Goal: Task Accomplishment & Management: Complete application form

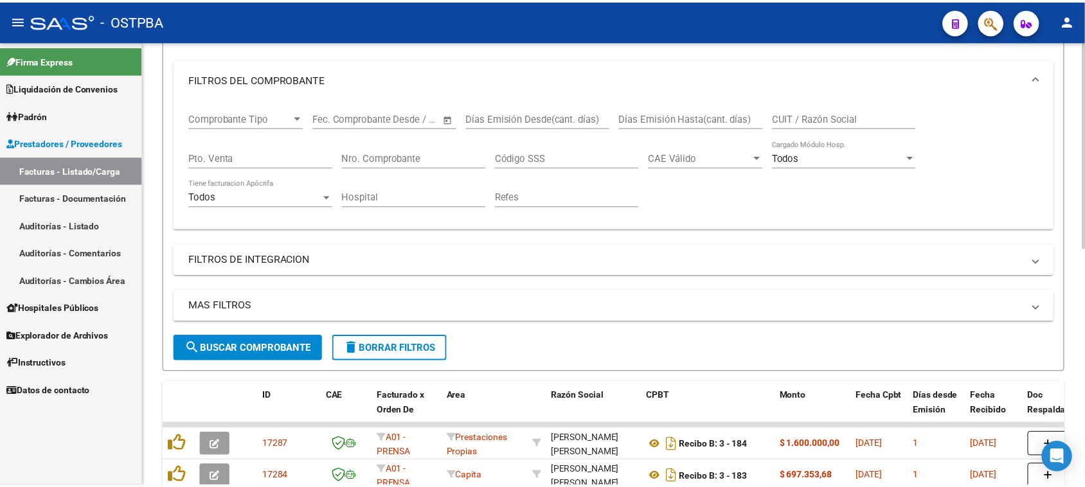
scroll to position [199, 0]
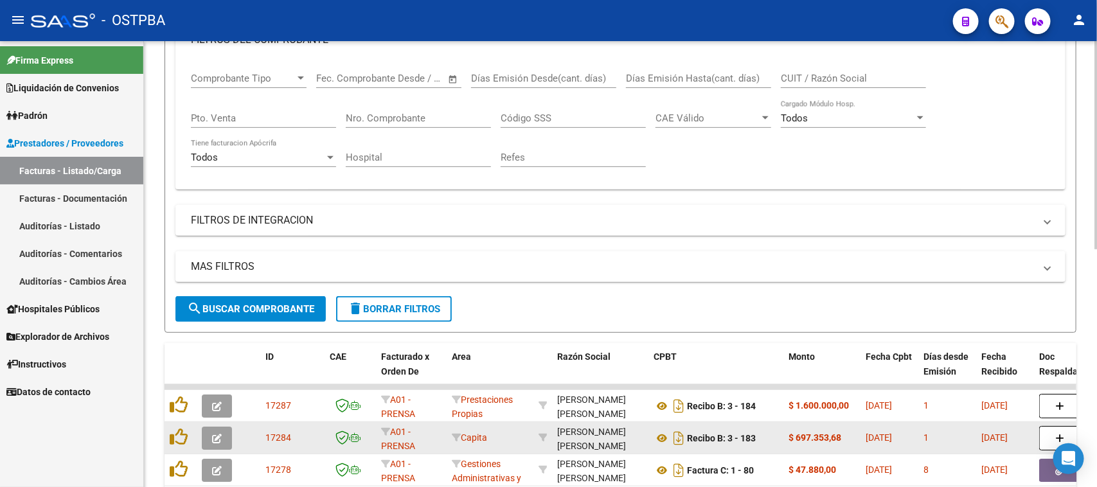
click at [222, 434] on button "button" at bounding box center [217, 438] width 30 height 23
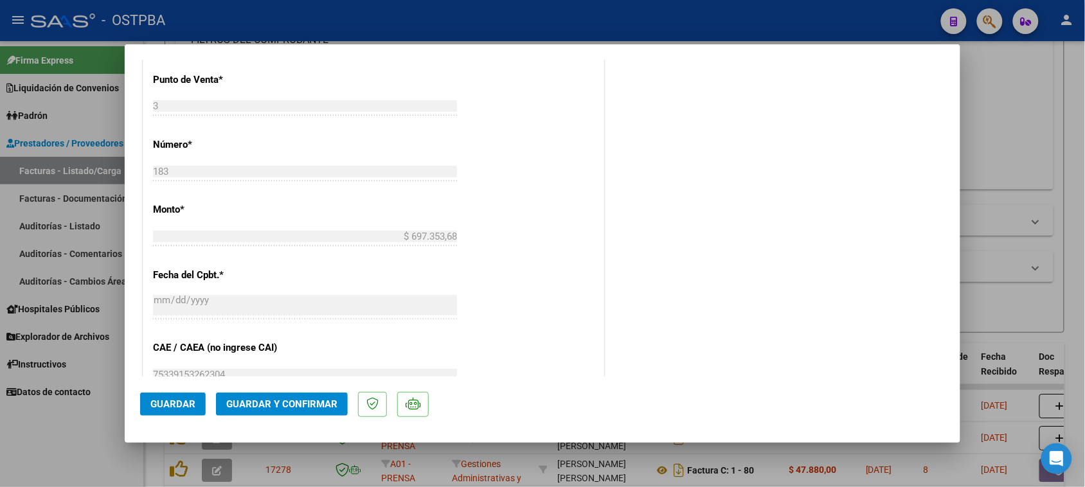
scroll to position [562, 0]
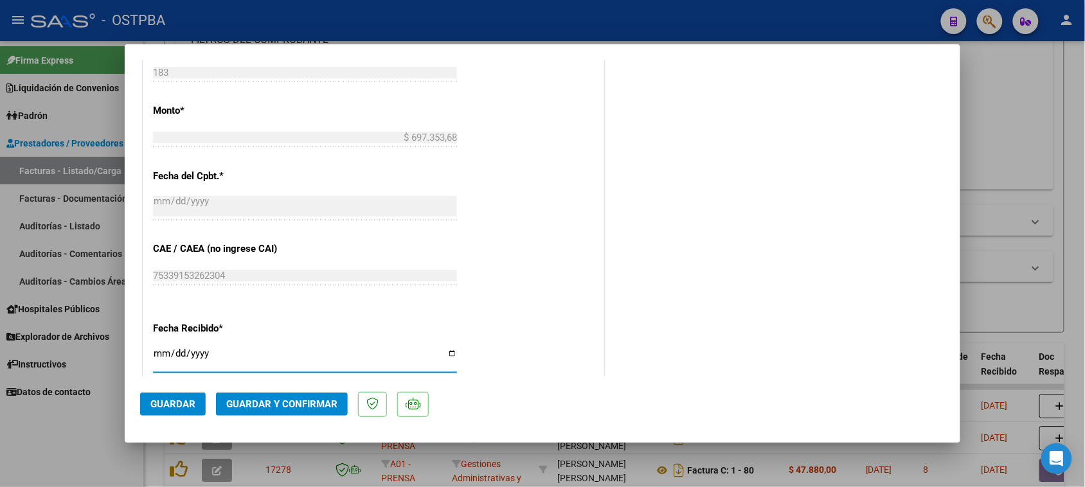
click at [161, 354] on input "[DATE]" at bounding box center [305, 358] width 304 height 21
type input "[DATE]"
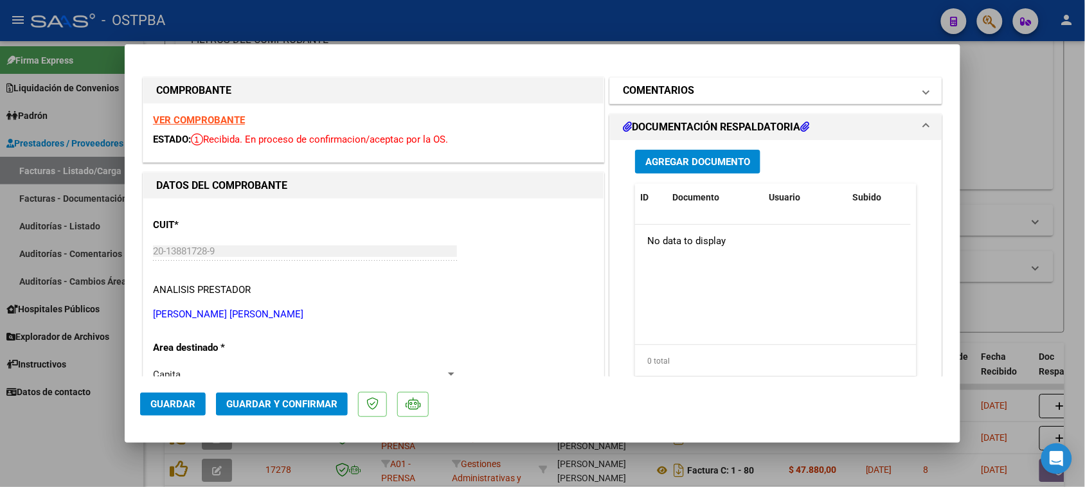
click at [769, 87] on mat-panel-title "COMENTARIOS" at bounding box center [768, 90] width 290 height 15
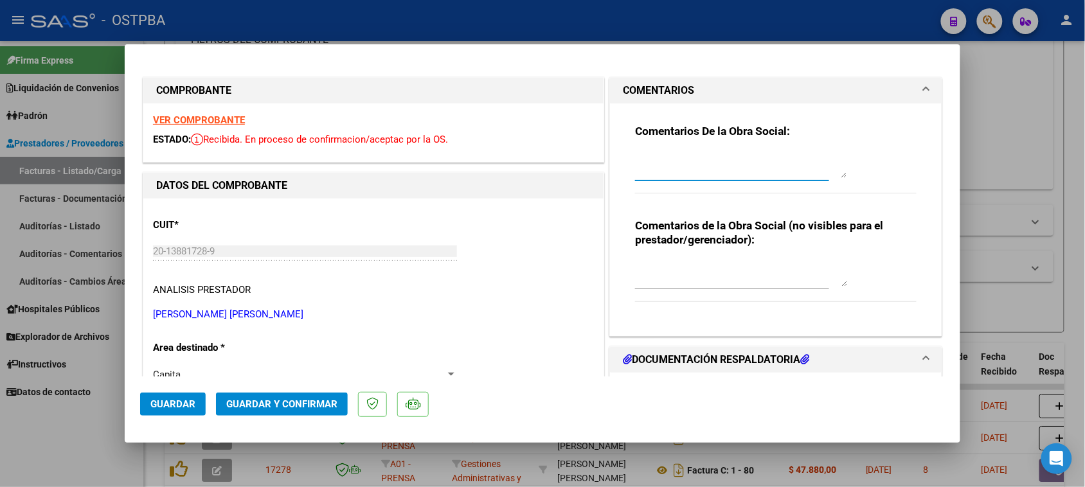
click at [738, 172] on textarea at bounding box center [741, 165] width 212 height 26
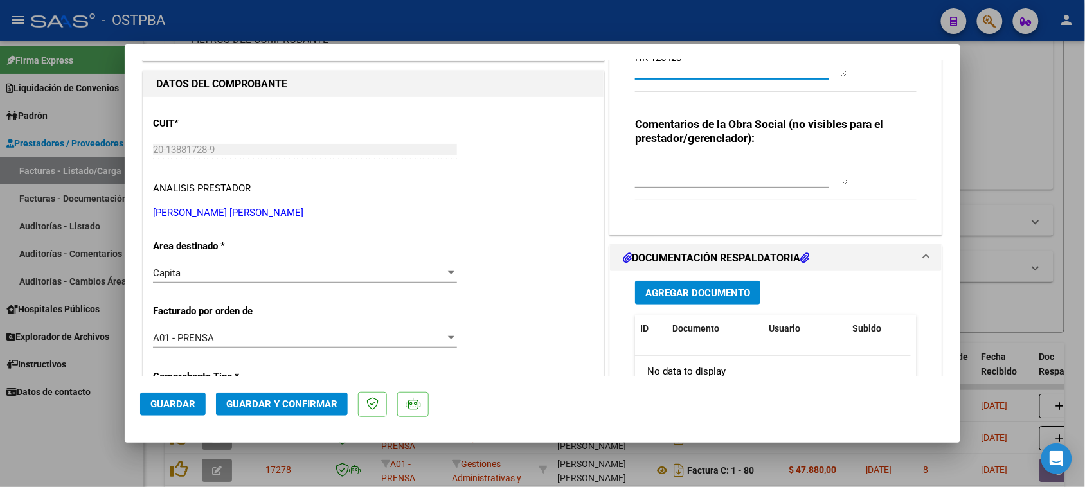
scroll to position [161, 0]
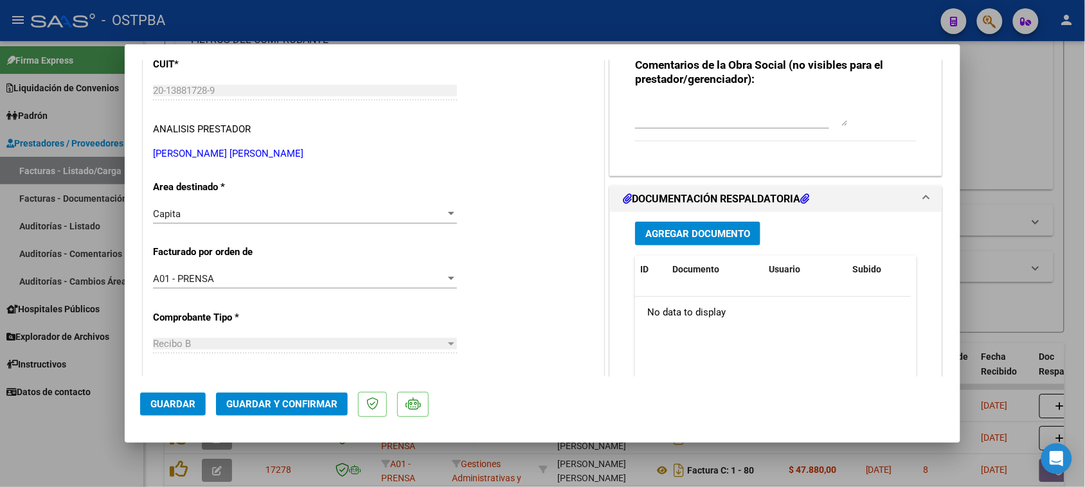
type textarea "HR 126428"
click at [691, 236] on span "Agregar Documento" at bounding box center [697, 234] width 105 height 12
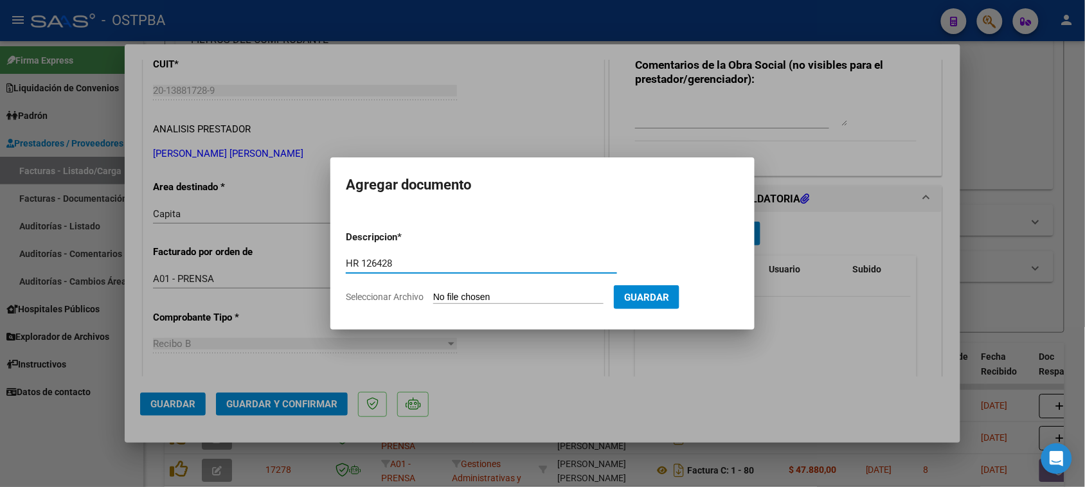
type input "HR 126428"
click at [433, 292] on input "Seleccionar Archivo" at bounding box center [518, 298] width 170 height 12
type input "C:\fakepath\HR 126428.pdf"
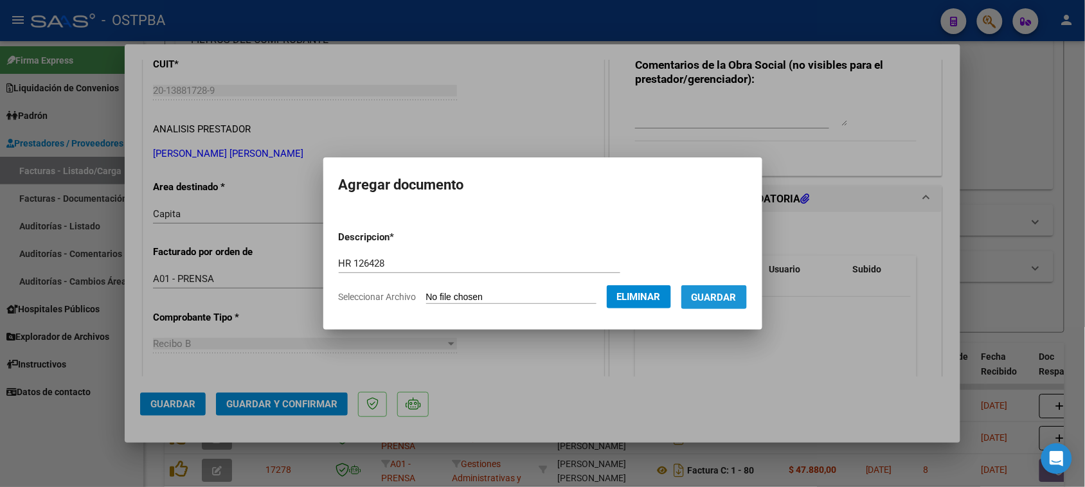
click at [723, 300] on span "Guardar" at bounding box center [713, 298] width 45 height 12
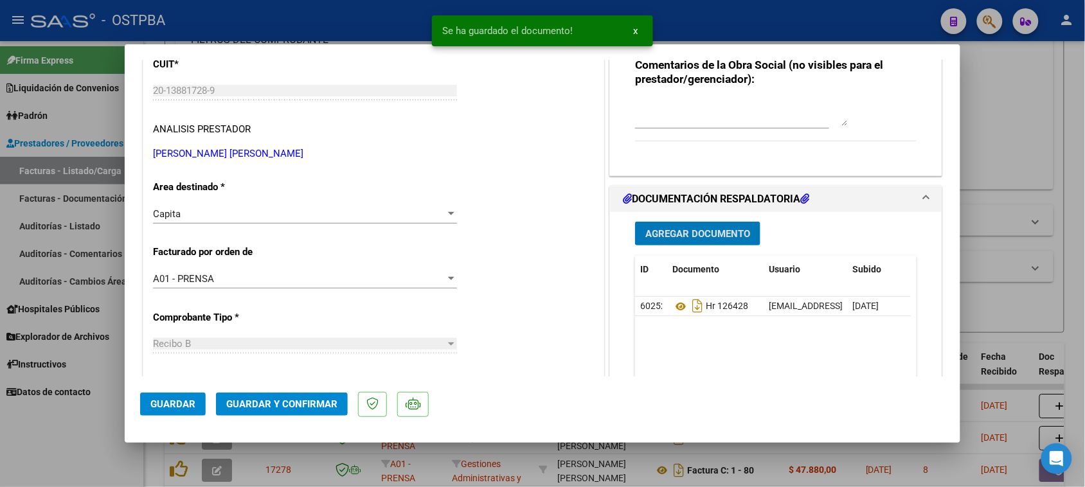
click at [297, 404] on span "Guardar y Confirmar" at bounding box center [281, 404] width 111 height 12
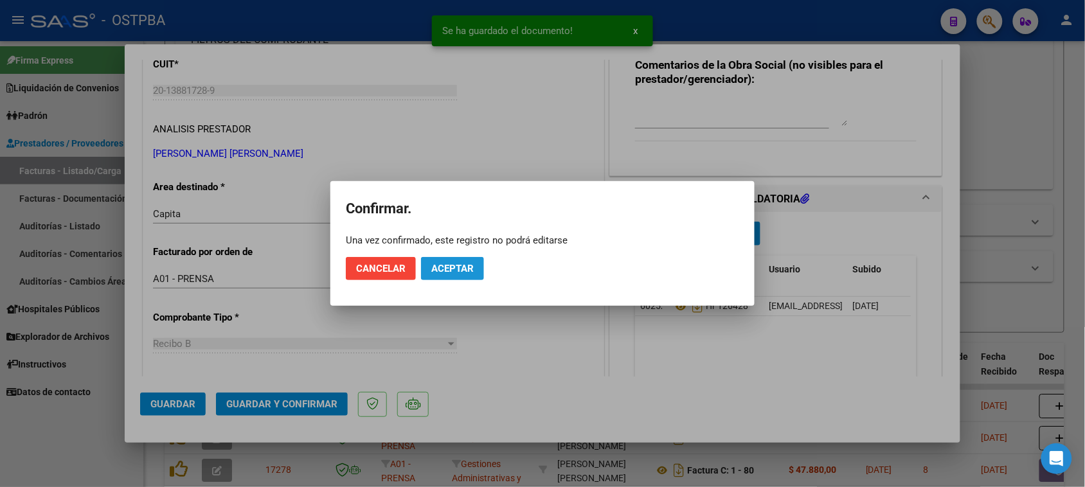
click at [443, 268] on span "Aceptar" at bounding box center [452, 269] width 42 height 12
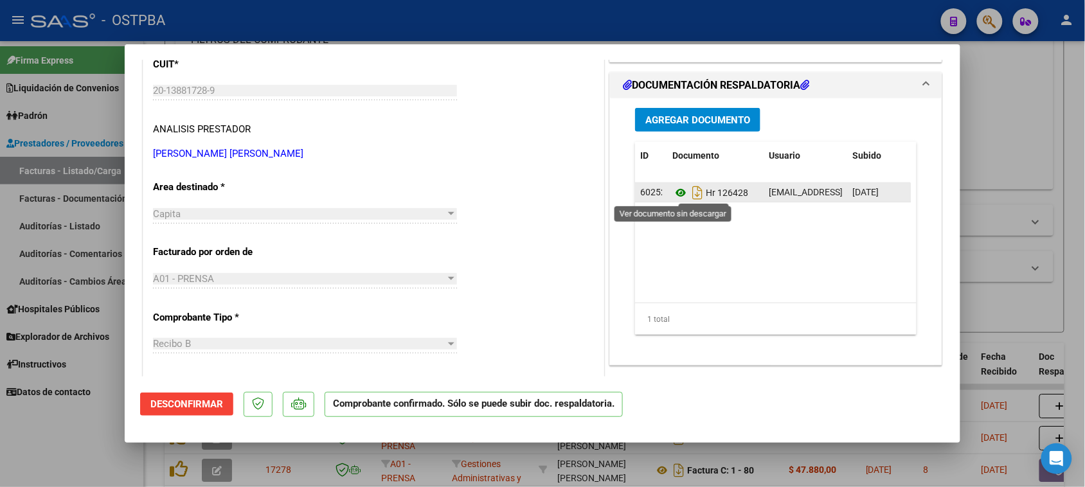
click at [676, 190] on icon at bounding box center [680, 192] width 17 height 15
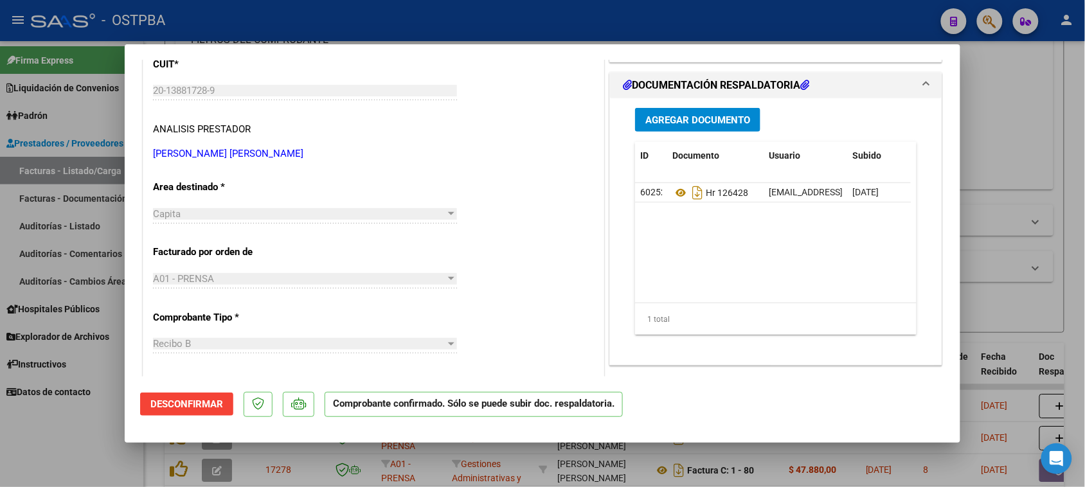
scroll to position [0, 0]
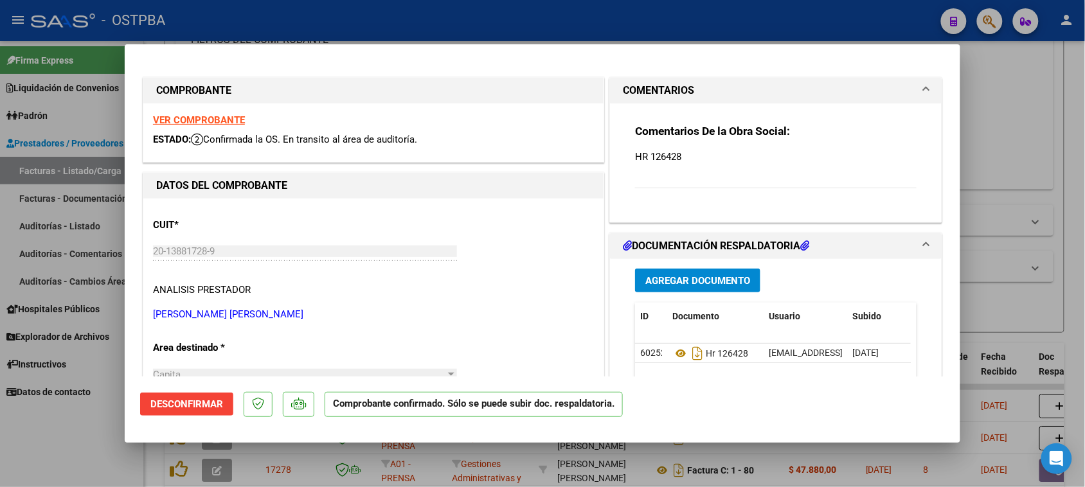
click at [173, 123] on strong "VER COMPROBANTE" at bounding box center [199, 120] width 92 height 12
click at [91, 168] on div at bounding box center [542, 243] width 1085 height 487
type input "$ 0,00"
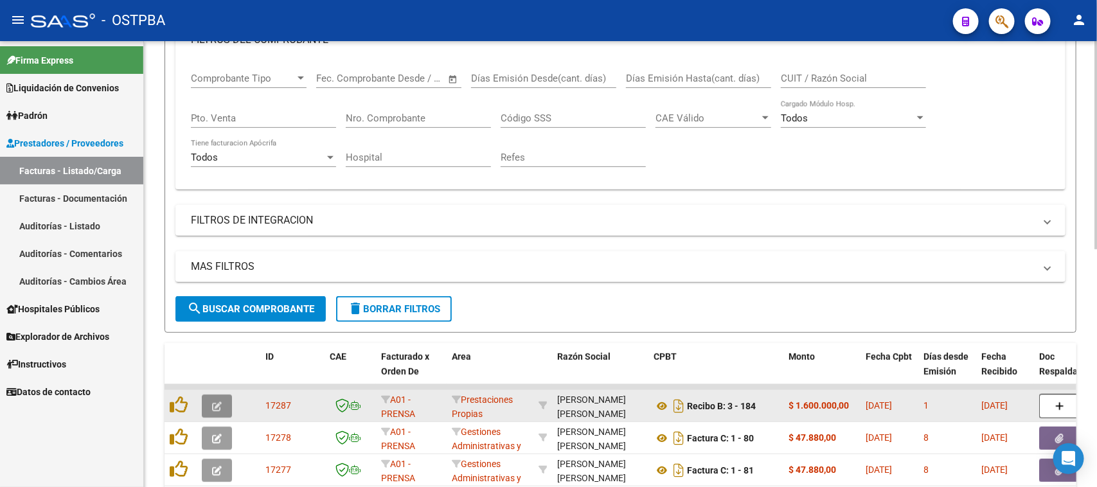
click at [215, 402] on icon "button" at bounding box center [217, 407] width 10 height 10
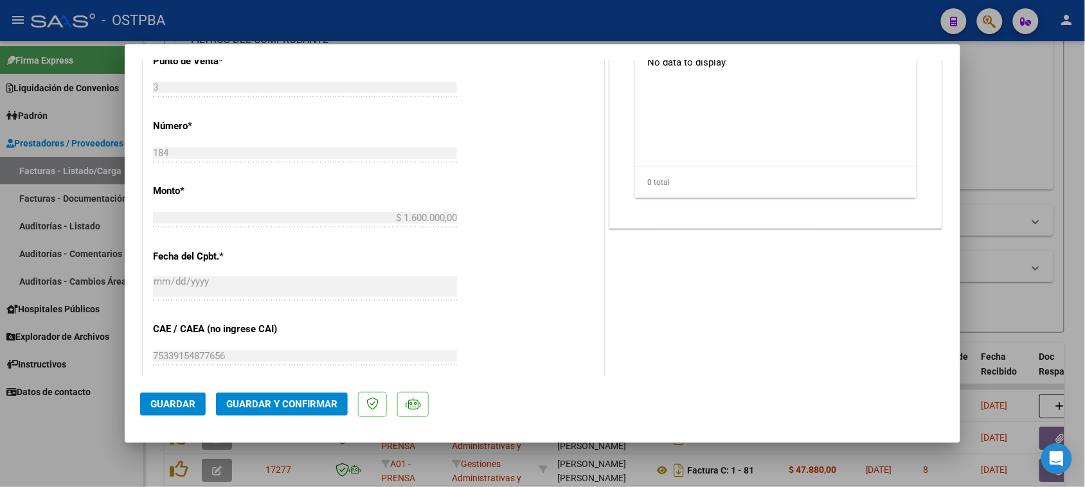
scroll to position [562, 0]
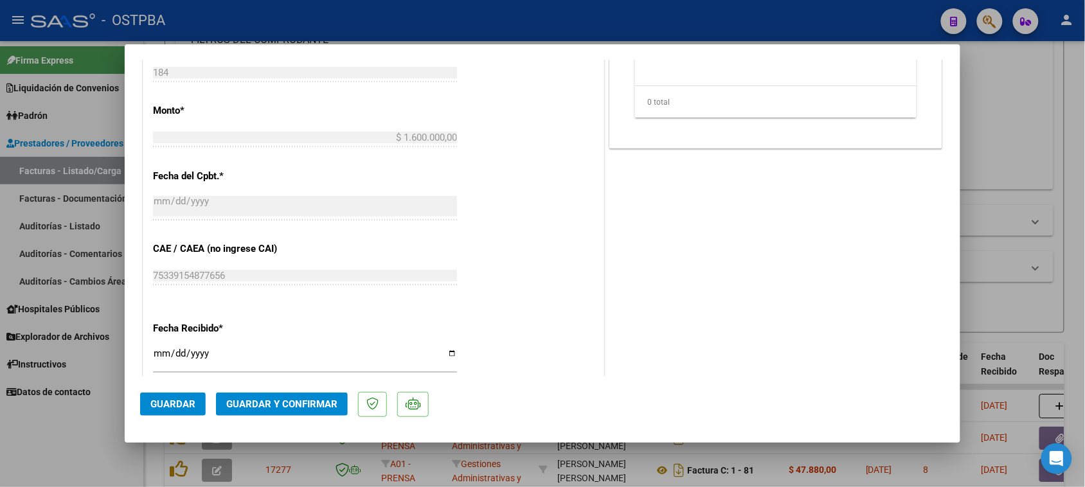
click at [158, 357] on input "[DATE]" at bounding box center [305, 358] width 304 height 21
type input "[DATE]"
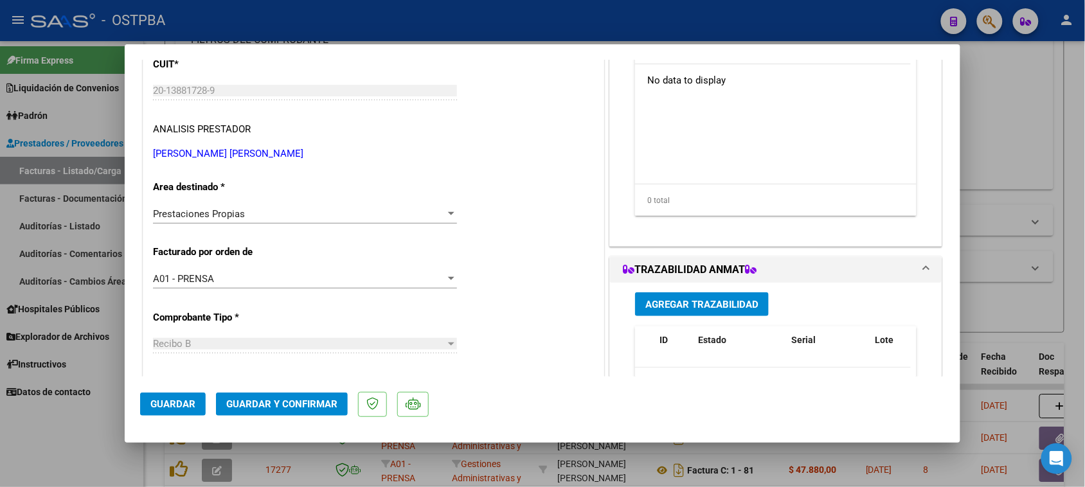
scroll to position [0, 0]
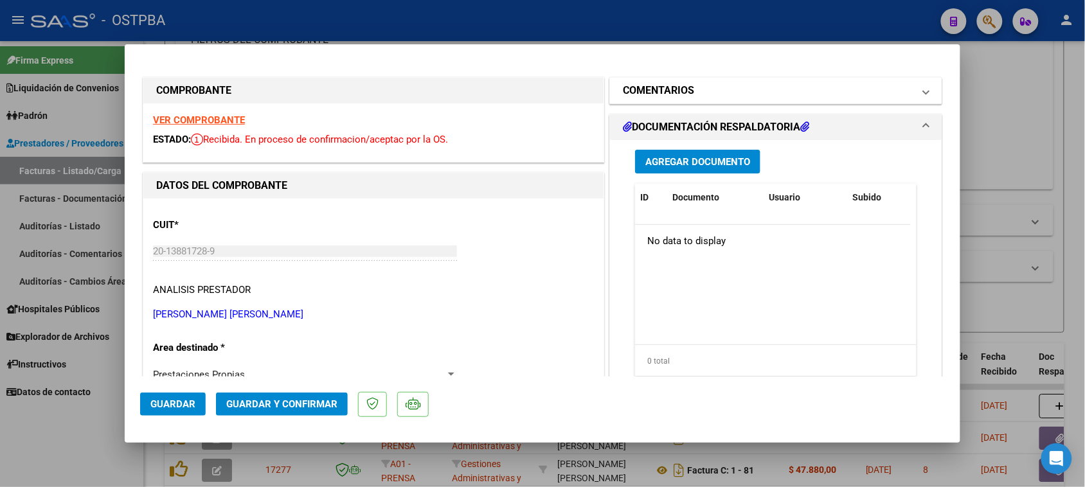
click at [763, 85] on mat-panel-title "COMENTARIOS" at bounding box center [768, 90] width 290 height 15
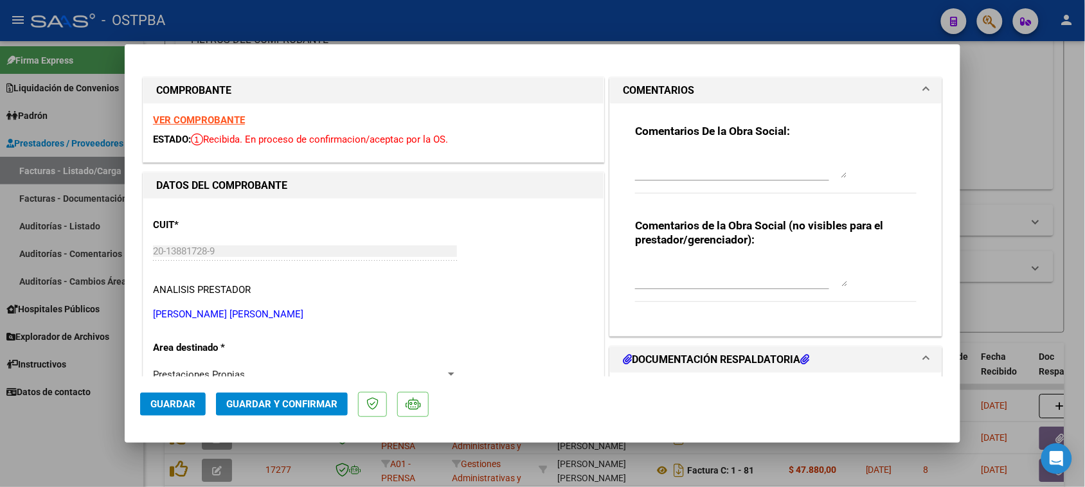
click at [738, 161] on textarea at bounding box center [741, 165] width 212 height 26
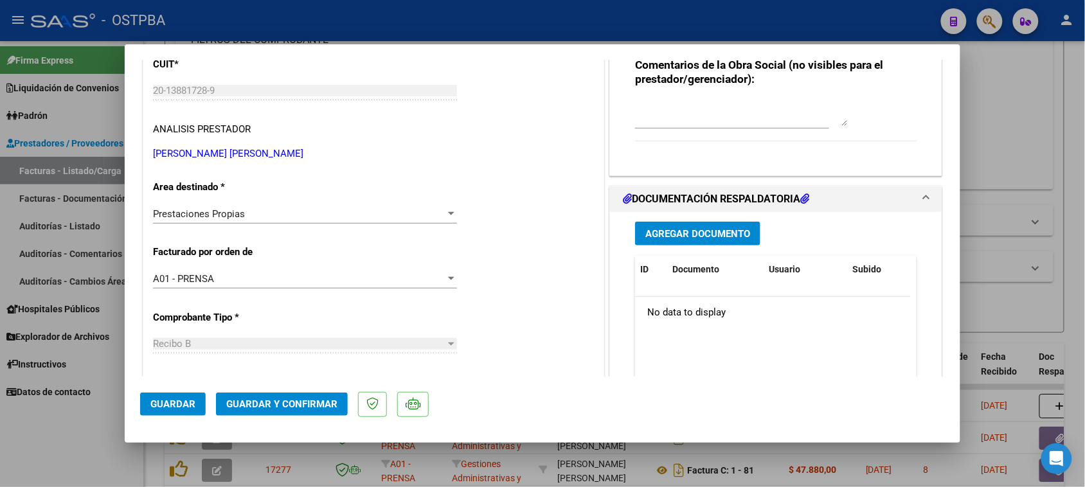
type textarea "HR 126429"
click at [708, 238] on span "Agregar Documento" at bounding box center [697, 234] width 105 height 12
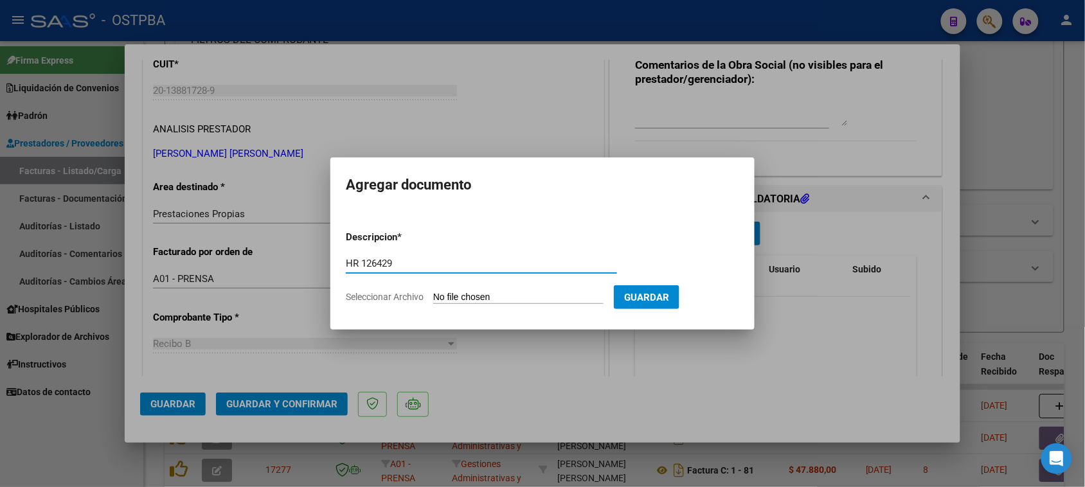
type input "HR 126429"
click at [433, 292] on input "Seleccionar Archivo" at bounding box center [518, 298] width 170 height 12
type input "C:\fakepath\HR 126429.pdf"
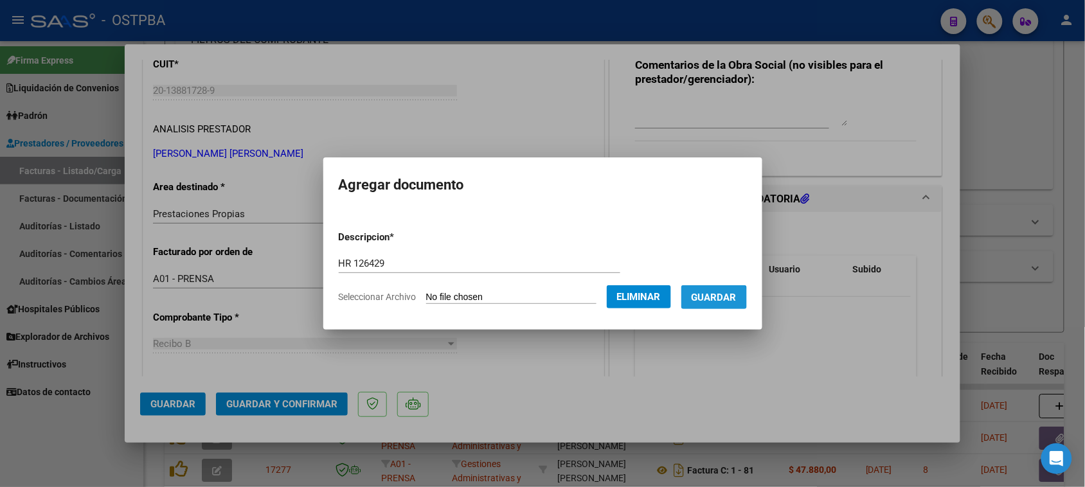
click at [715, 301] on span "Guardar" at bounding box center [713, 298] width 45 height 12
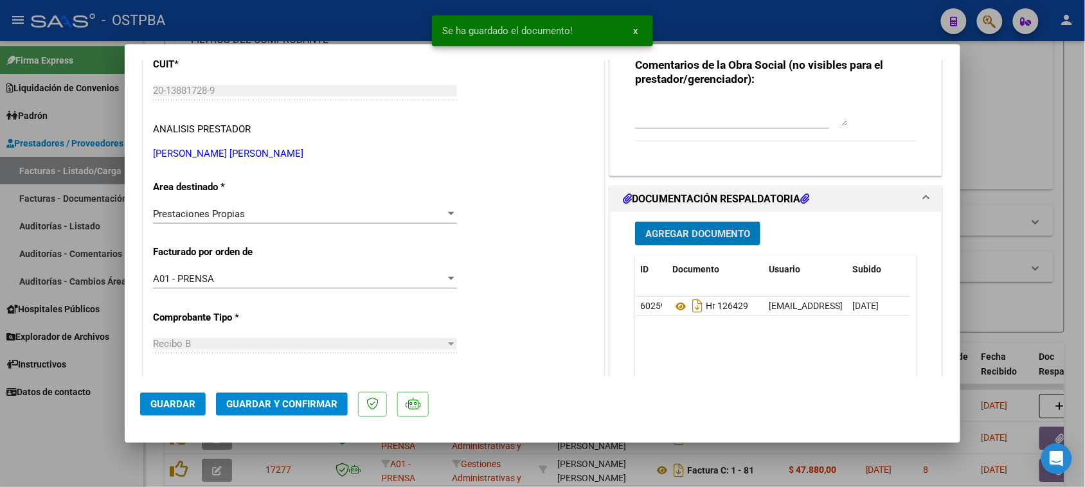
click at [274, 409] on span "Guardar y Confirmar" at bounding box center [281, 404] width 111 height 12
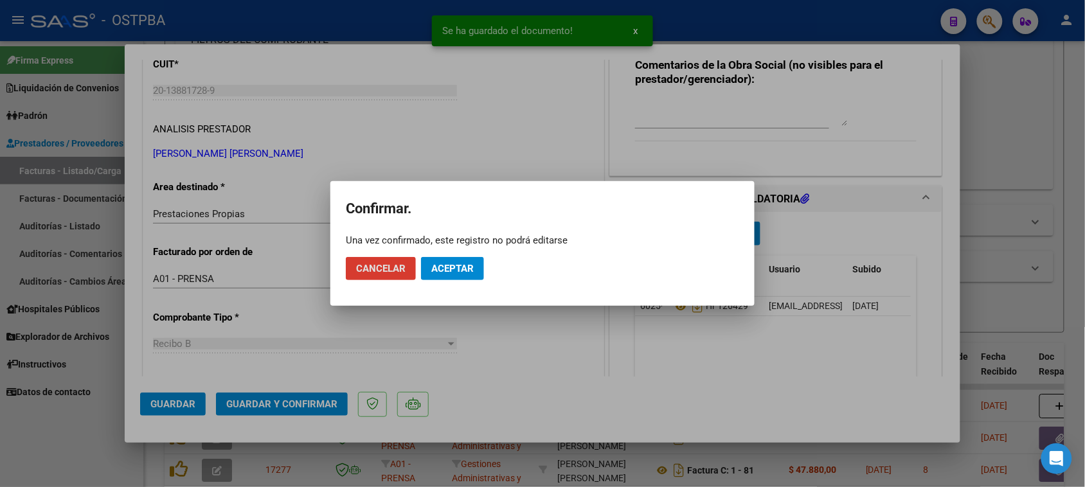
click at [434, 262] on button "Aceptar" at bounding box center [452, 268] width 63 height 23
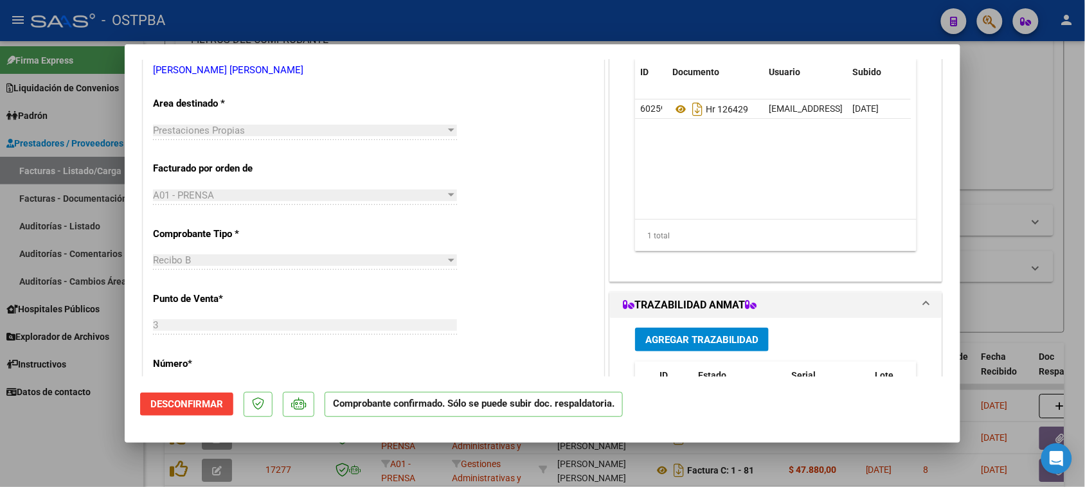
scroll to position [241, 0]
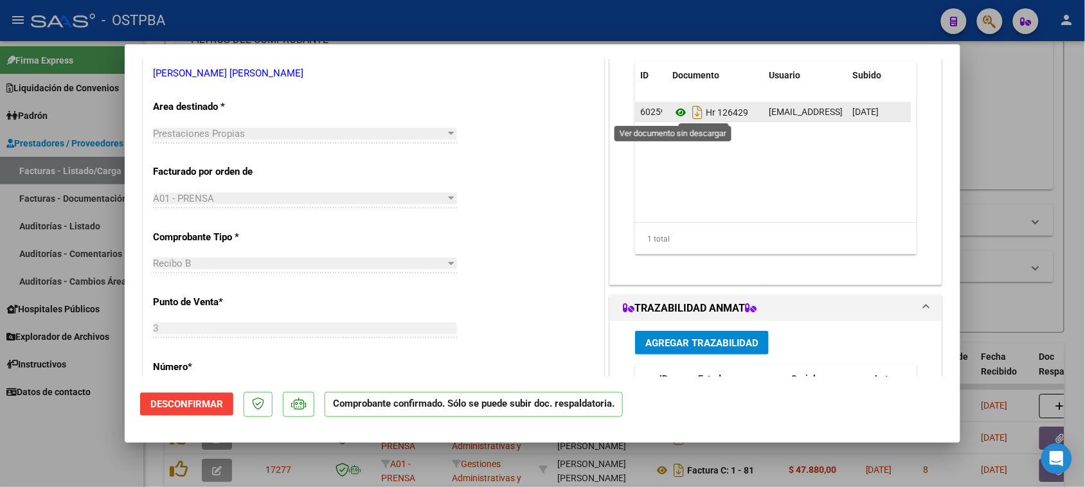
click at [672, 111] on icon at bounding box center [680, 112] width 17 height 15
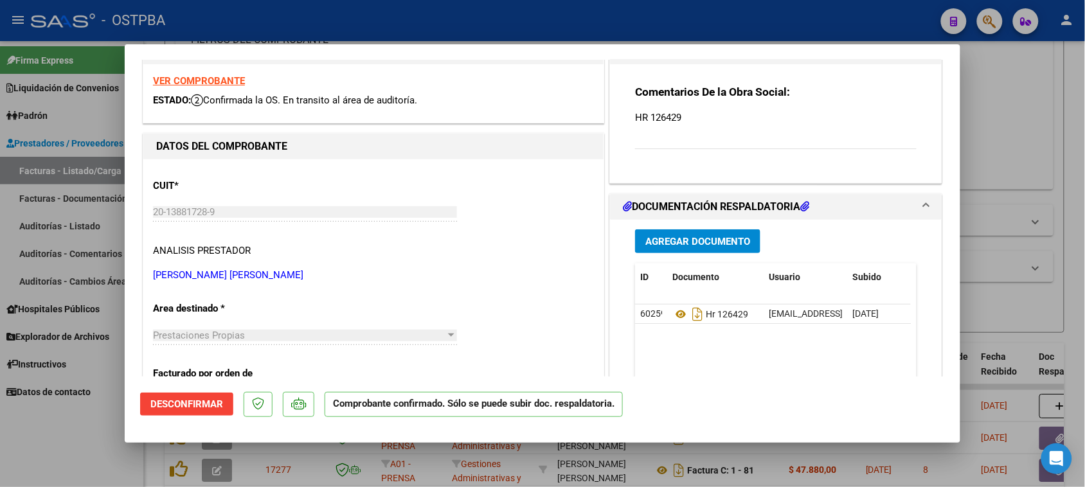
scroll to position [0, 0]
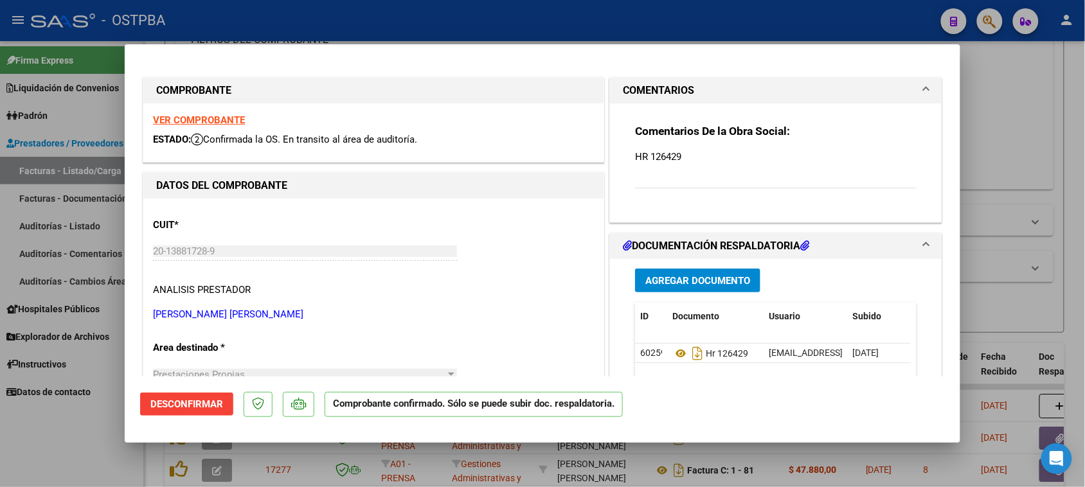
click at [200, 120] on strong "VER COMPROBANTE" at bounding box center [199, 120] width 92 height 12
click at [67, 171] on div at bounding box center [542, 243] width 1085 height 487
type input "$ 0,00"
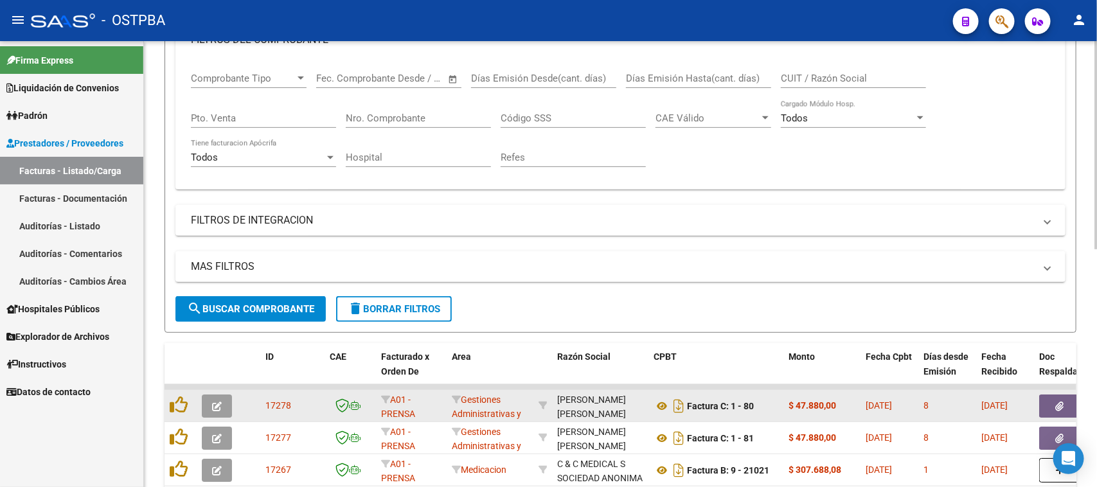
click at [217, 403] on icon "button" at bounding box center [217, 407] width 10 height 10
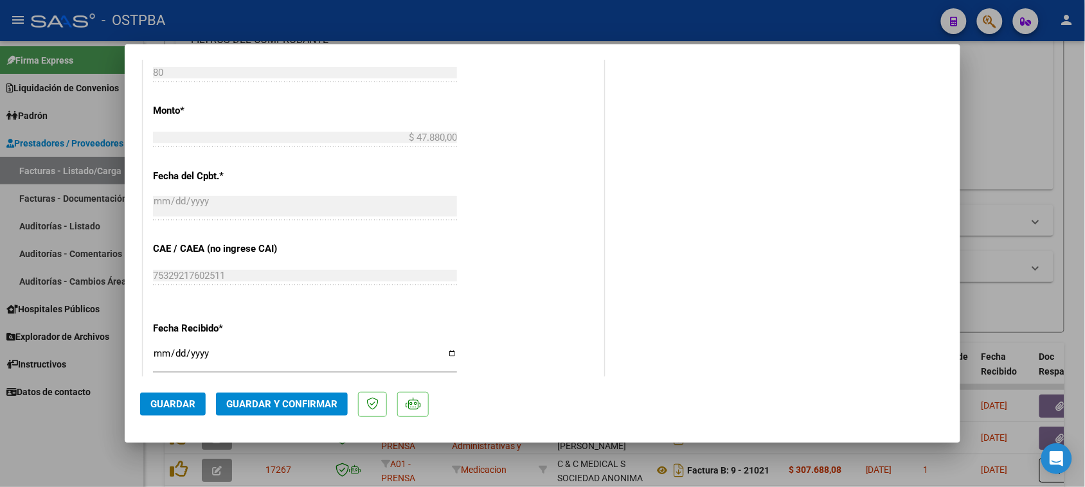
scroll to position [643, 0]
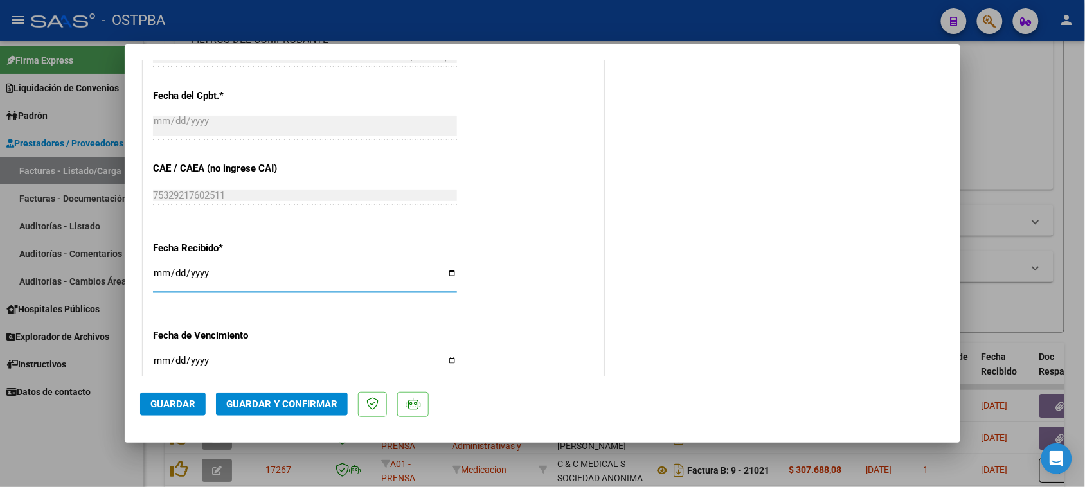
click at [161, 274] on input "[DATE]" at bounding box center [305, 278] width 304 height 21
type input "[DATE]"
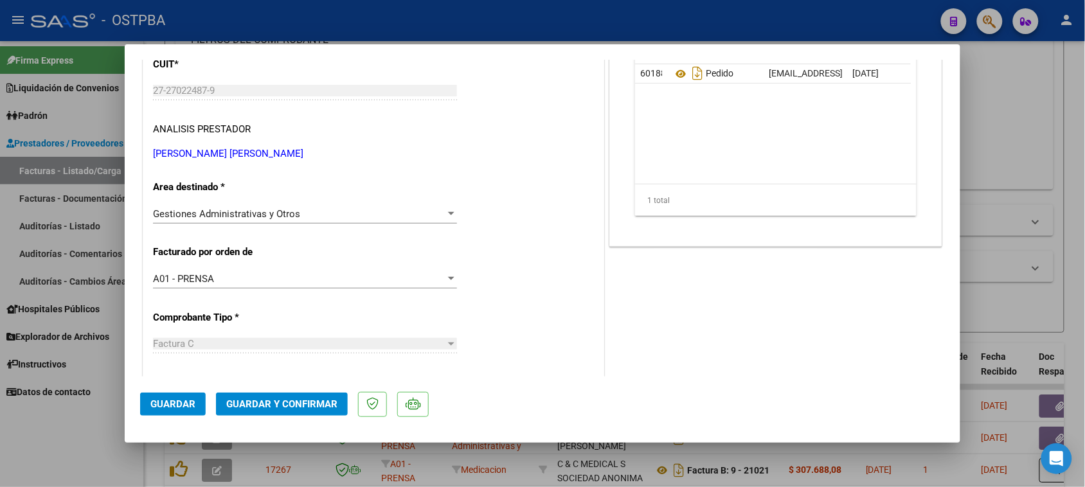
scroll to position [0, 0]
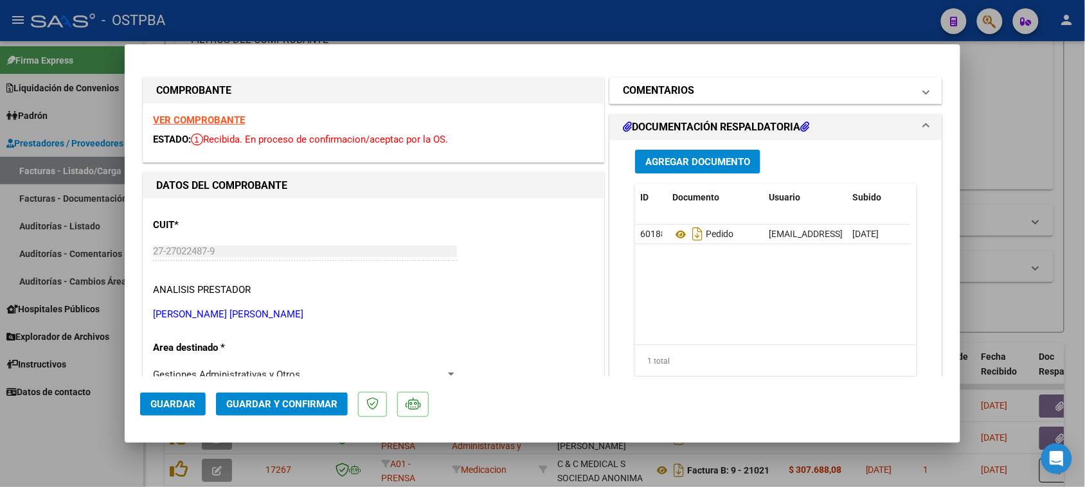
click at [695, 96] on mat-panel-title "COMENTARIOS" at bounding box center [768, 90] width 290 height 15
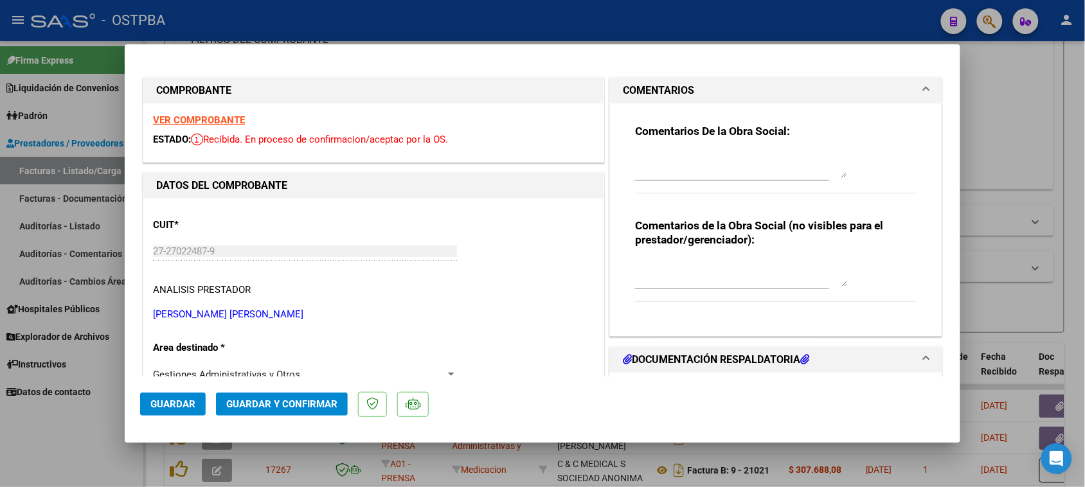
click at [696, 164] on textarea at bounding box center [741, 165] width 212 height 26
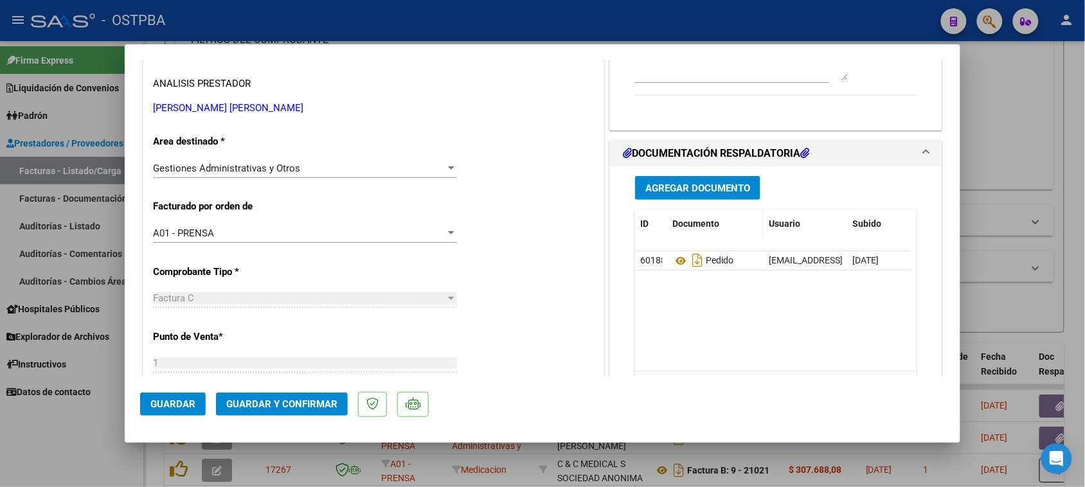
scroll to position [241, 0]
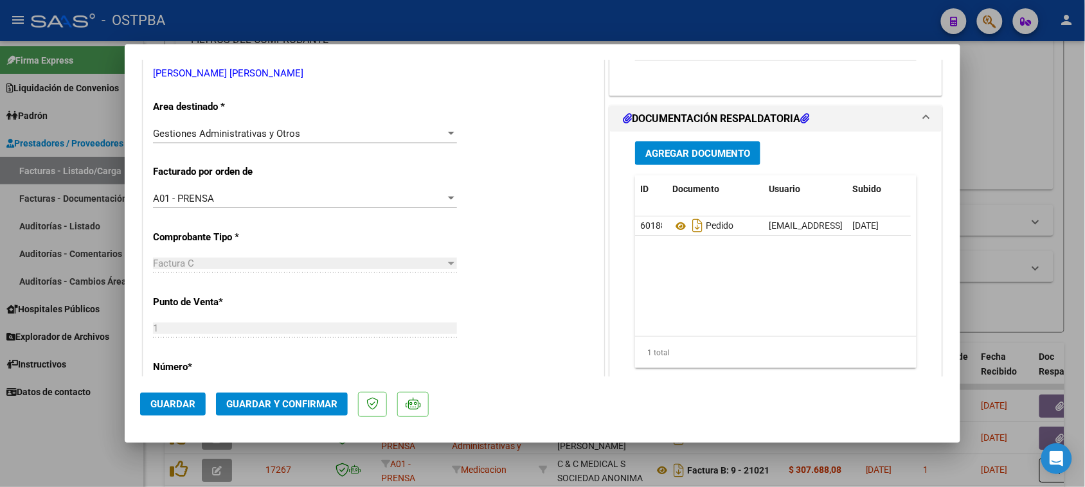
type textarea "HR 126430"
click at [680, 153] on span "Agregar Documento" at bounding box center [697, 154] width 105 height 12
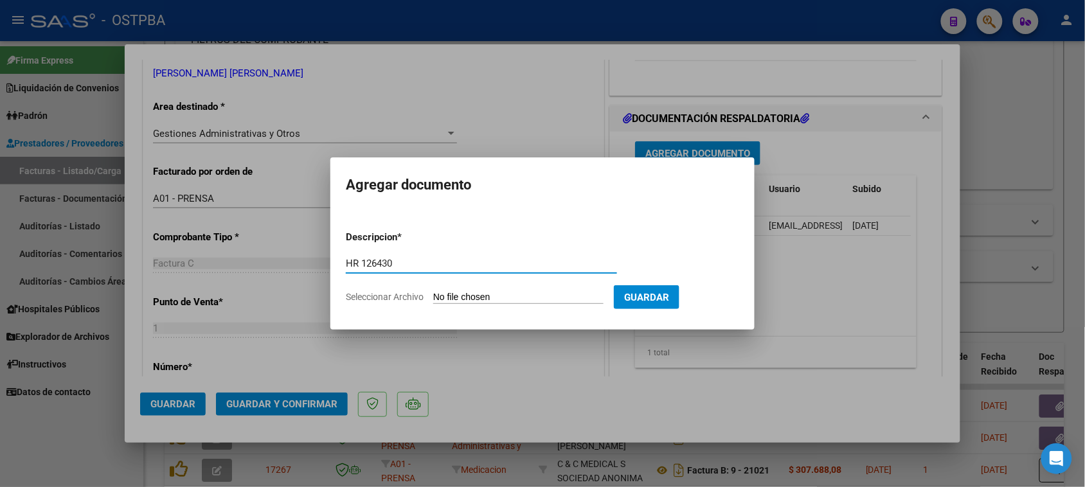
type input "HR 126430"
click at [433, 292] on input "Seleccionar Archivo" at bounding box center [518, 298] width 170 height 12
type input "C:\fakepath\HR 126430.pdf"
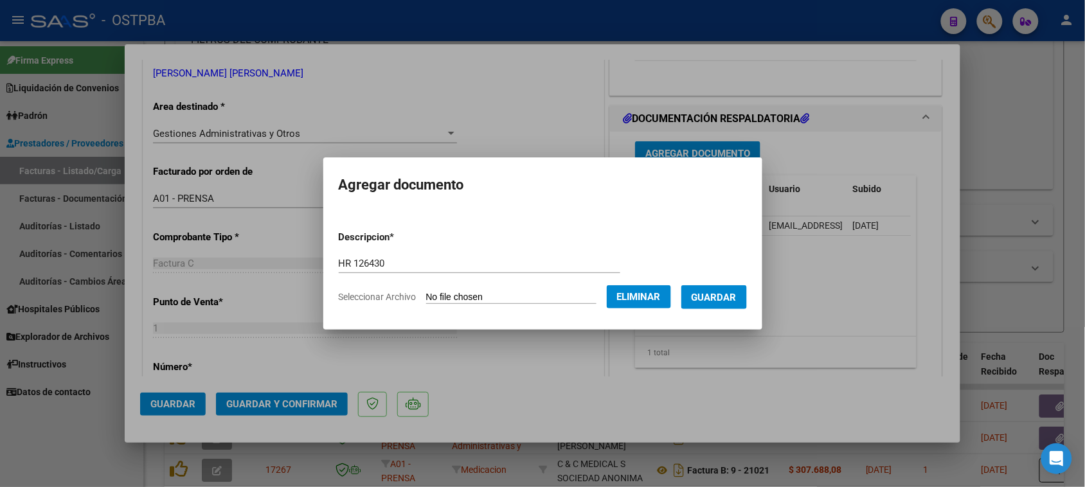
click at [707, 292] on span "Guardar" at bounding box center [713, 298] width 45 height 12
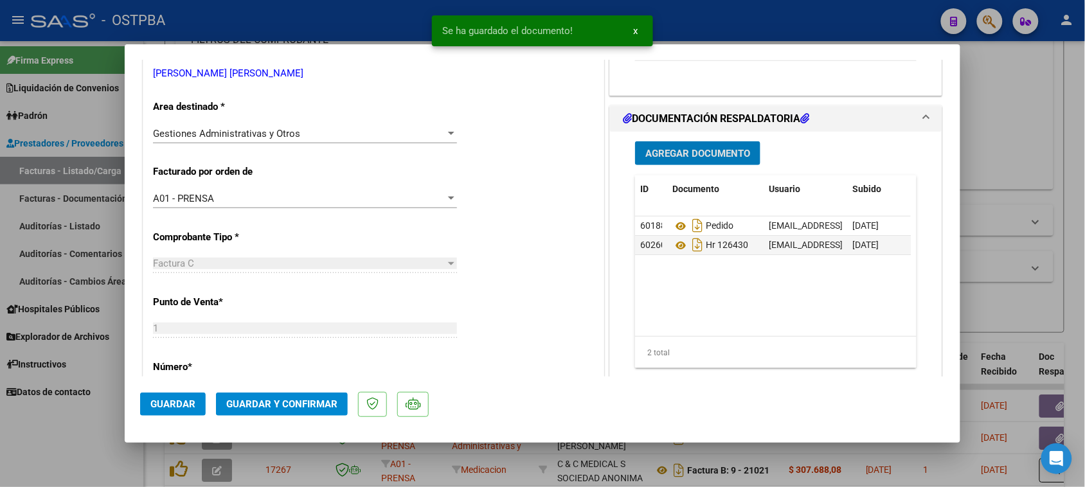
click at [303, 404] on span "Guardar y Confirmar" at bounding box center [281, 404] width 111 height 12
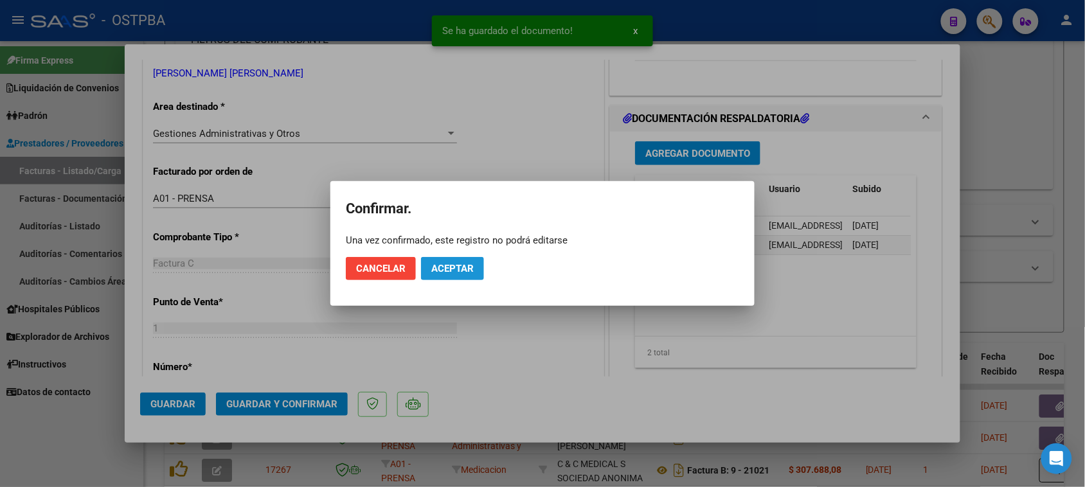
click at [438, 275] on button "Aceptar" at bounding box center [452, 268] width 63 height 23
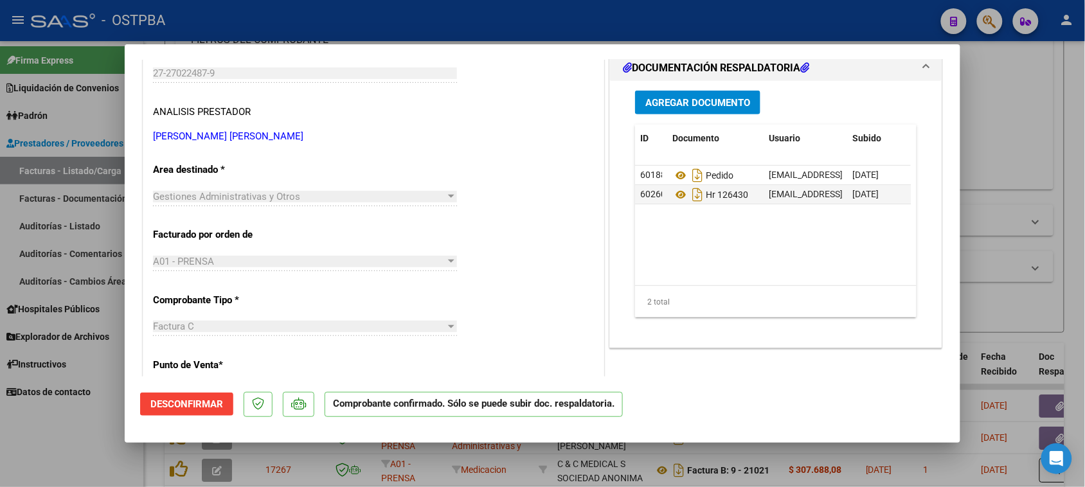
scroll to position [161, 0]
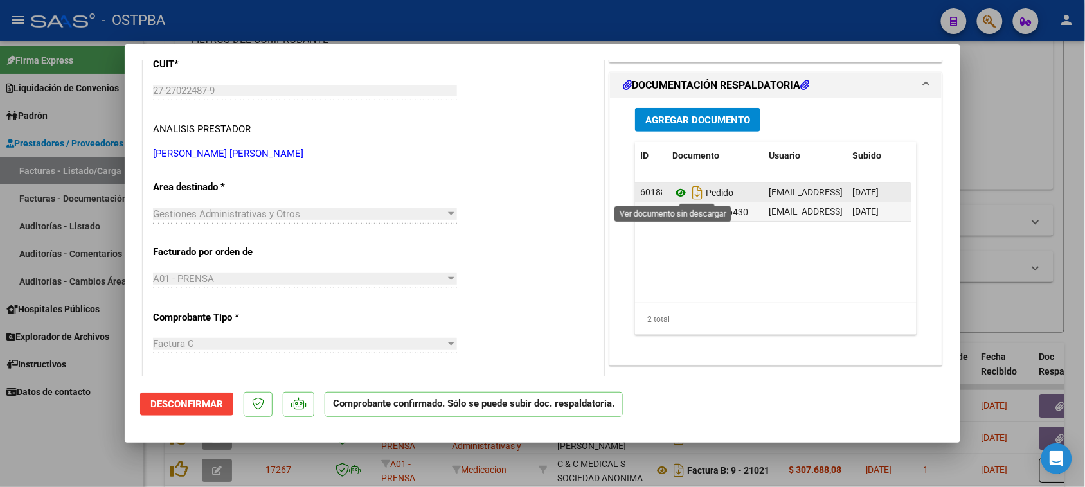
click at [672, 191] on icon at bounding box center [680, 192] width 17 height 15
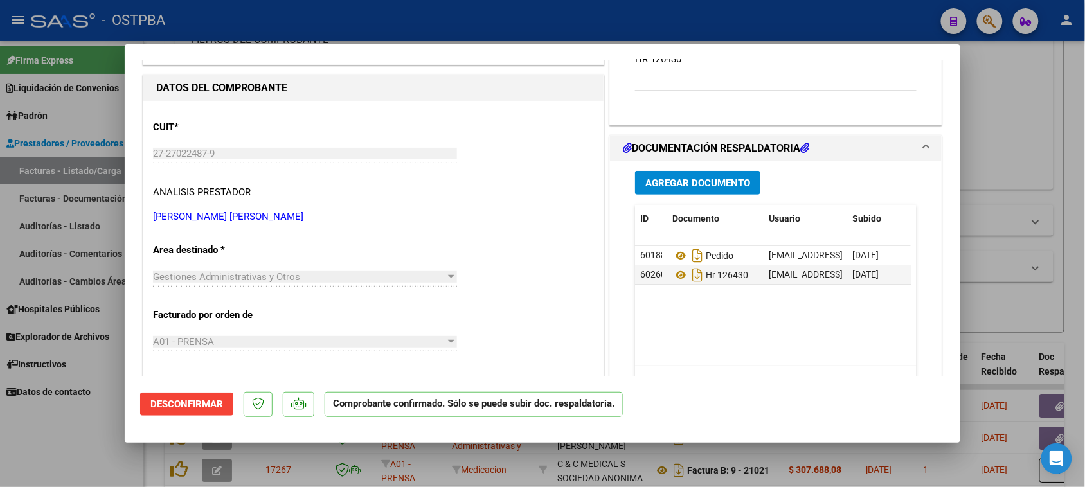
scroll to position [80, 0]
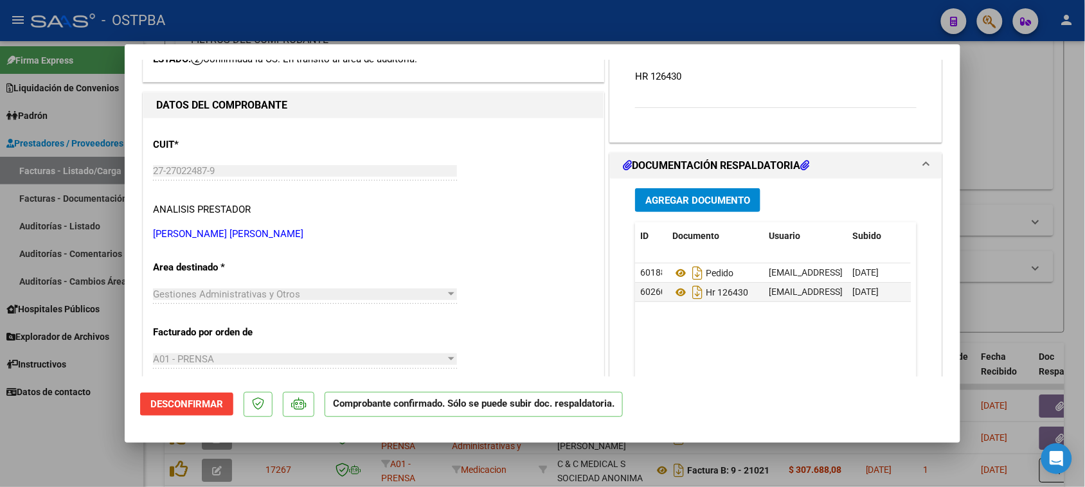
click at [59, 162] on div at bounding box center [542, 243] width 1085 height 487
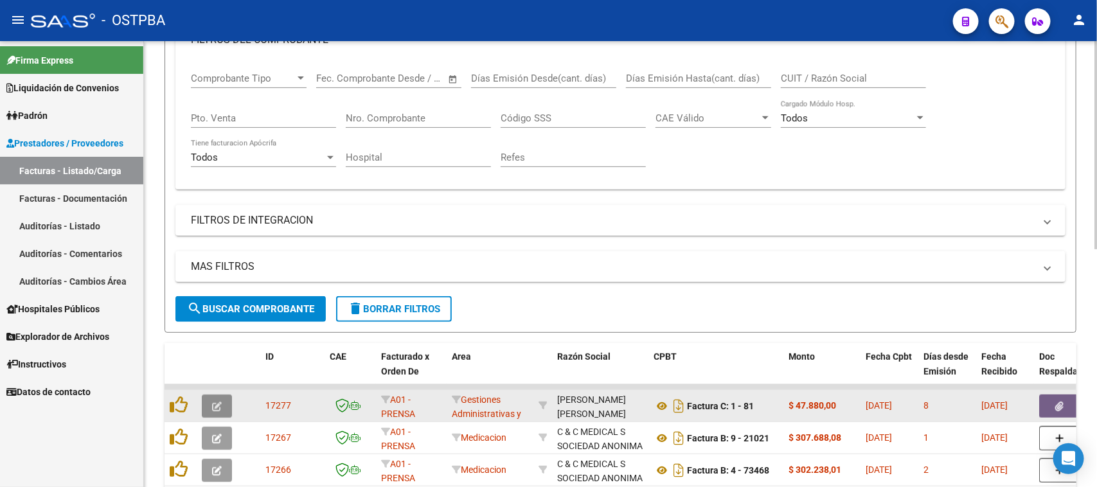
click at [210, 404] on button "button" at bounding box center [217, 406] width 30 height 23
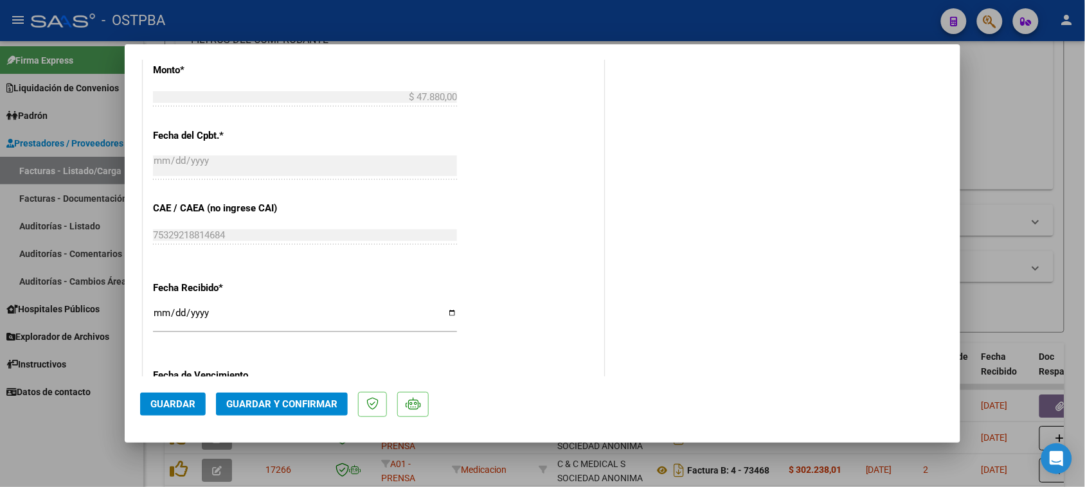
scroll to position [643, 0]
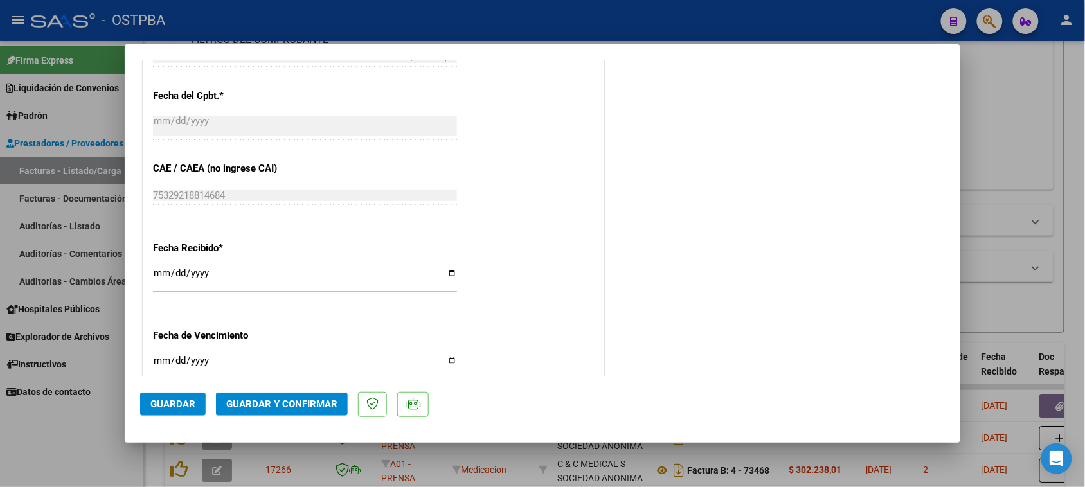
drag, startPoint x: 158, startPoint y: 271, endPoint x: 211, endPoint y: 300, distance: 60.4
click at [161, 272] on input "[DATE]" at bounding box center [305, 278] width 304 height 21
type input "[DATE]"
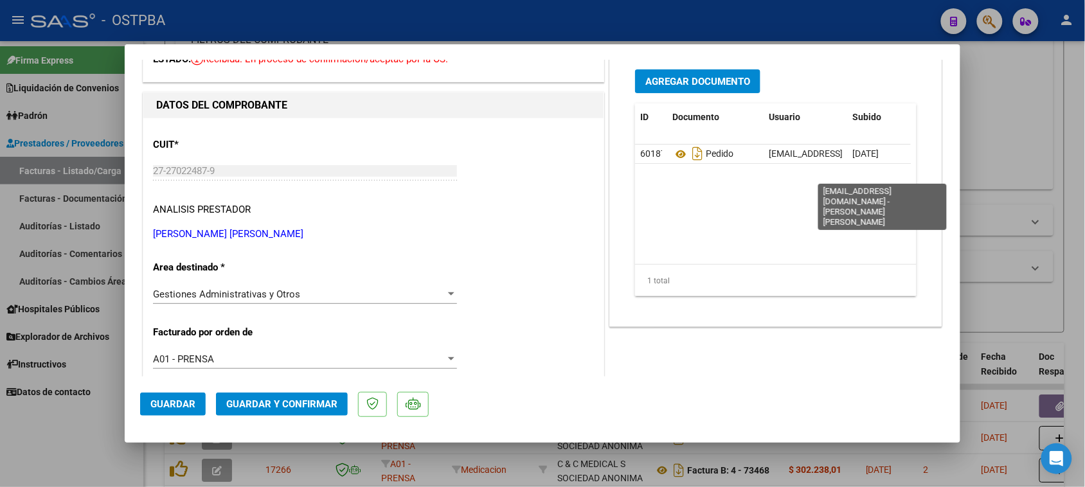
scroll to position [0, 0]
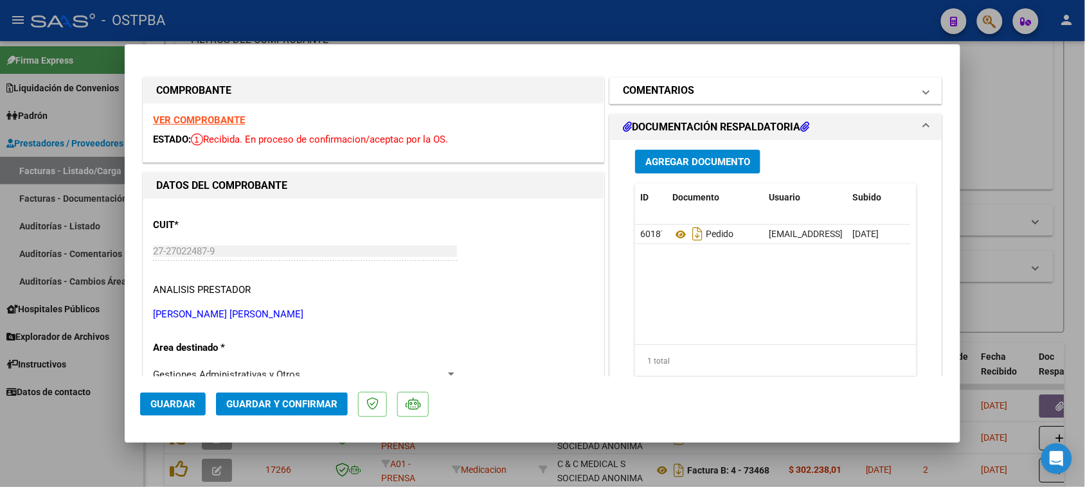
click at [715, 90] on mat-panel-title "COMENTARIOS" at bounding box center [768, 90] width 290 height 15
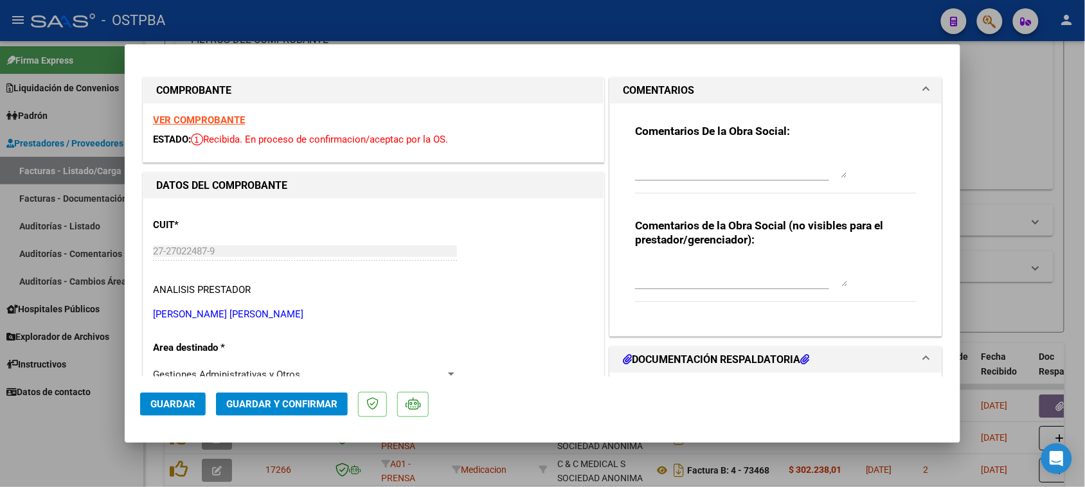
drag, startPoint x: 715, startPoint y: 164, endPoint x: 1096, endPoint y: 232, distance: 387.6
click at [720, 164] on textarea at bounding box center [741, 165] width 212 height 26
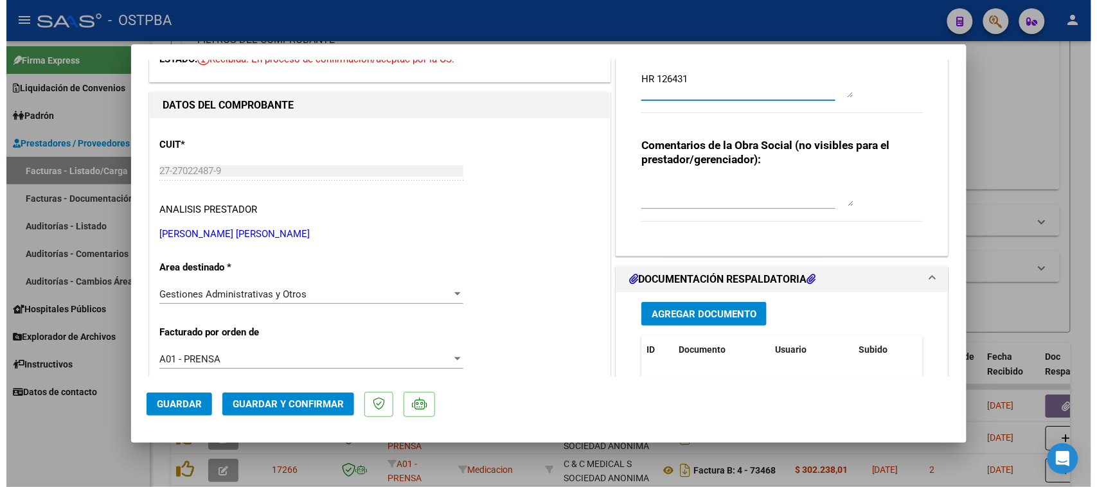
scroll to position [161, 0]
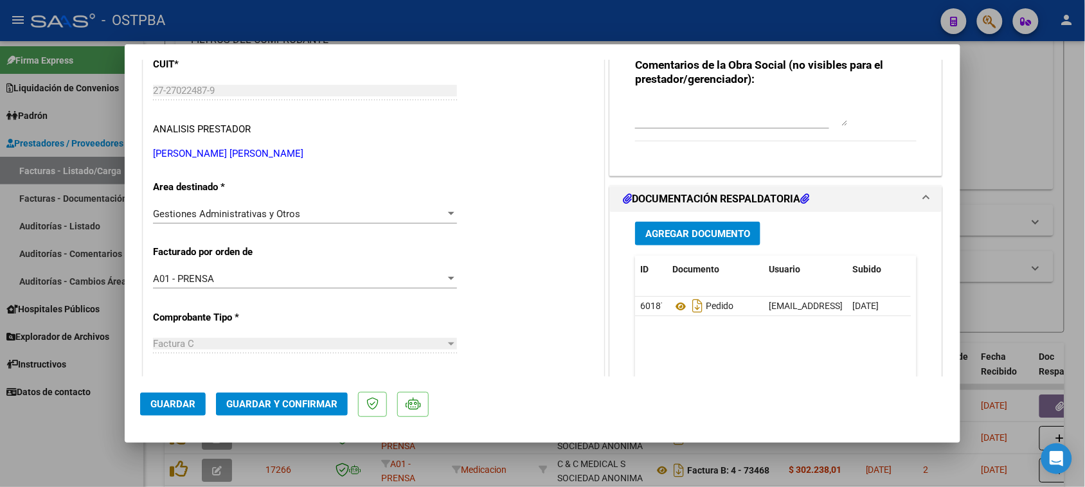
type textarea "HR 126431"
click at [720, 238] on span "Agregar Documento" at bounding box center [697, 234] width 105 height 12
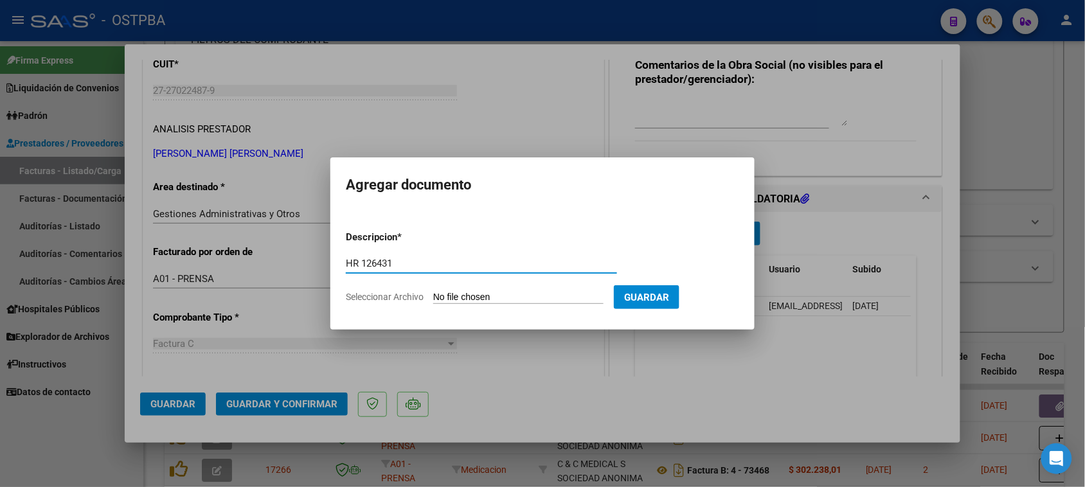
type input "HR 126431"
click at [433, 292] on input "Seleccionar Archivo" at bounding box center [518, 298] width 170 height 12
type input "C:\fakepath\HR 126431.pdf"
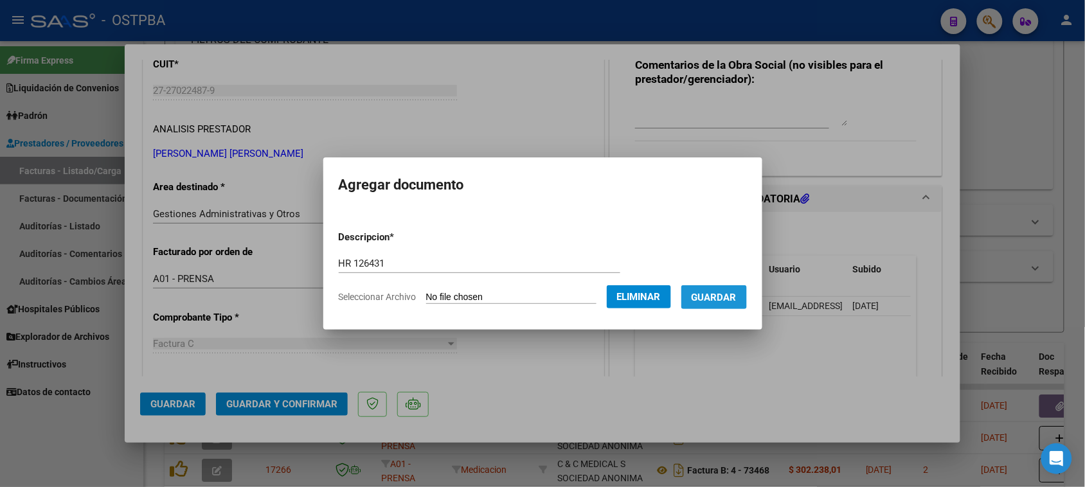
click at [731, 301] on span "Guardar" at bounding box center [713, 298] width 45 height 12
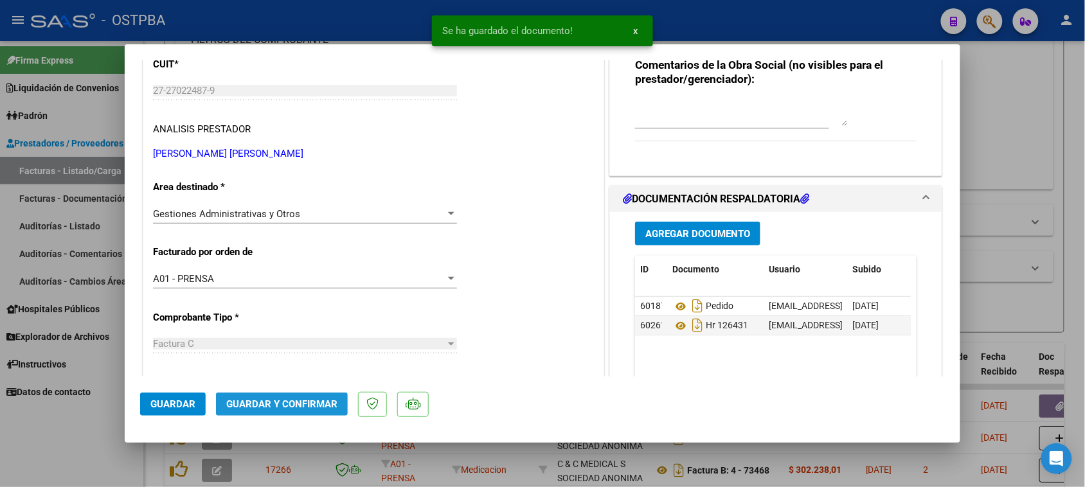
click at [278, 399] on span "Guardar y Confirmar" at bounding box center [281, 404] width 111 height 12
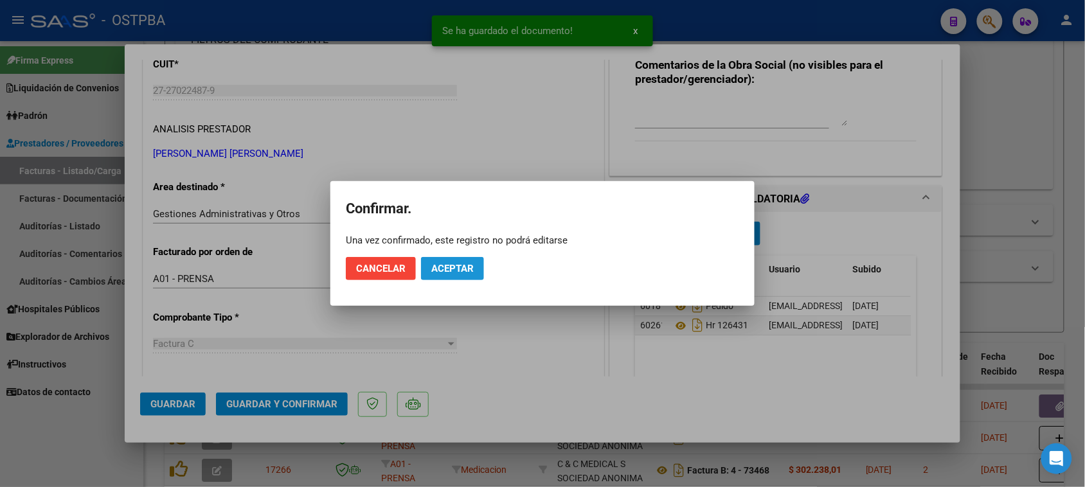
click at [438, 270] on span "Aceptar" at bounding box center [452, 269] width 42 height 12
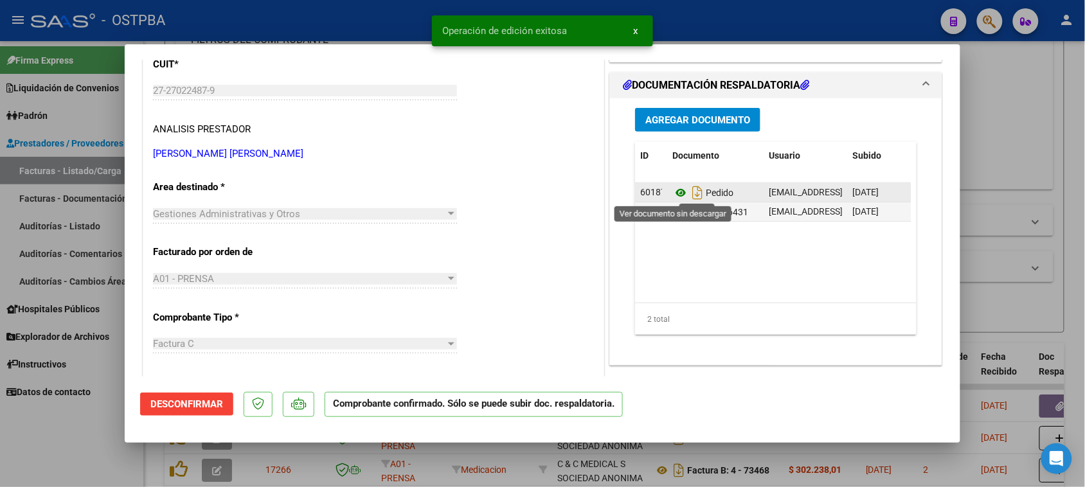
click at [672, 191] on icon at bounding box center [680, 192] width 17 height 15
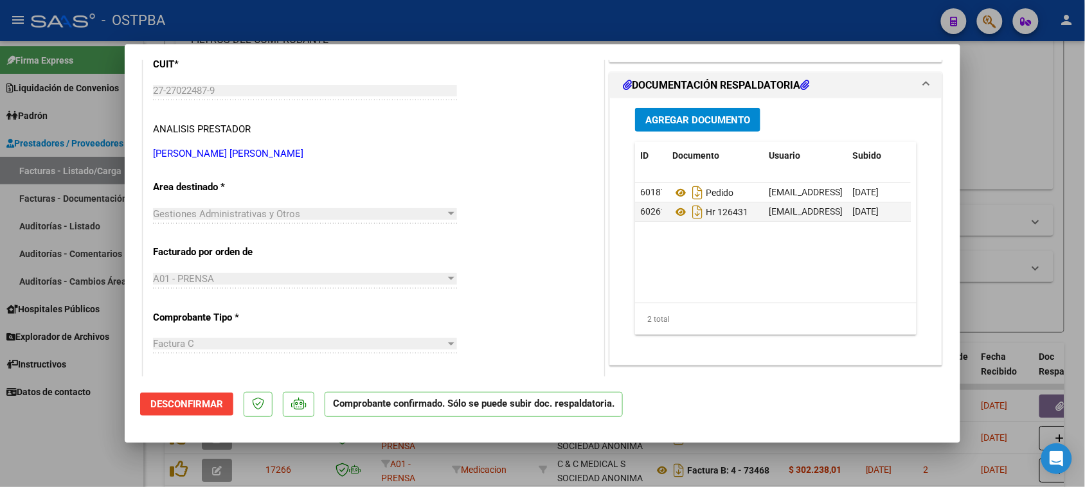
click at [47, 431] on div at bounding box center [542, 243] width 1085 height 487
type input "$ 0,00"
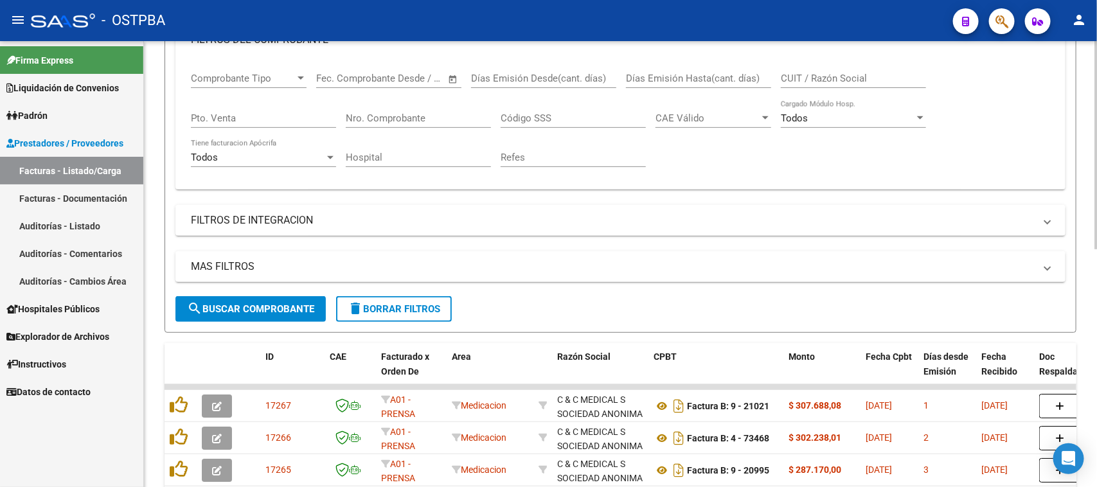
scroll to position [119, 0]
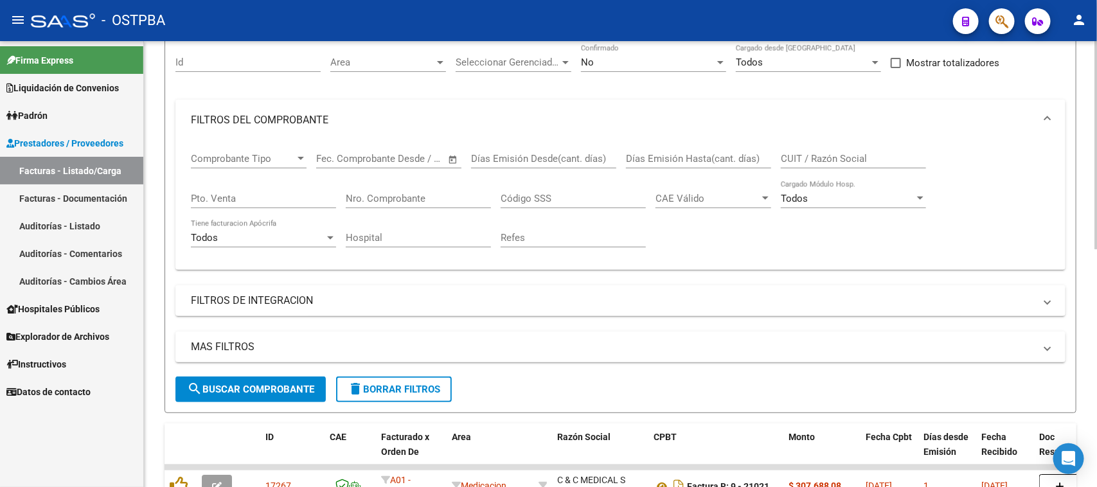
click at [419, 193] on input "Nro. Comprobante" at bounding box center [418, 199] width 145 height 12
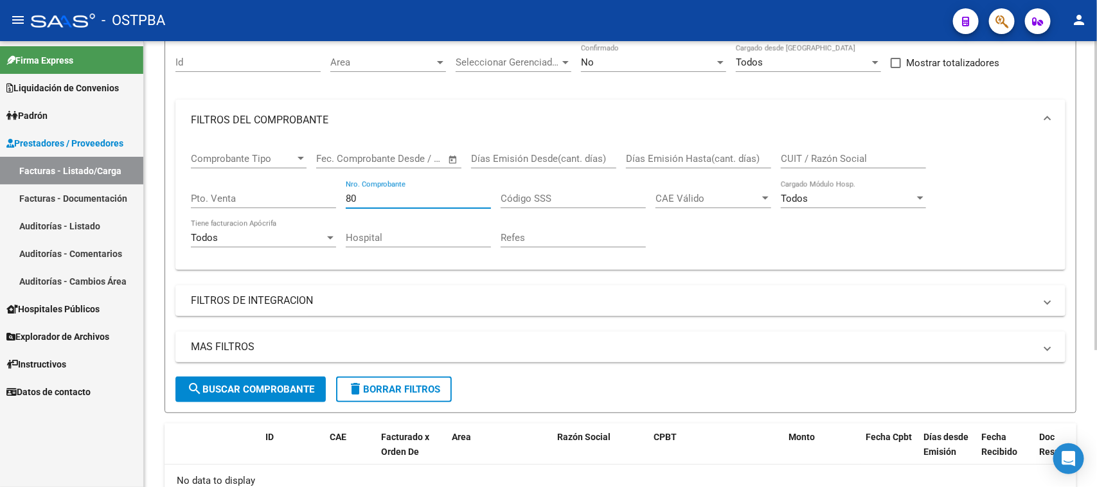
type input "80"
click at [661, 60] on div "No" at bounding box center [648, 63] width 134 height 12
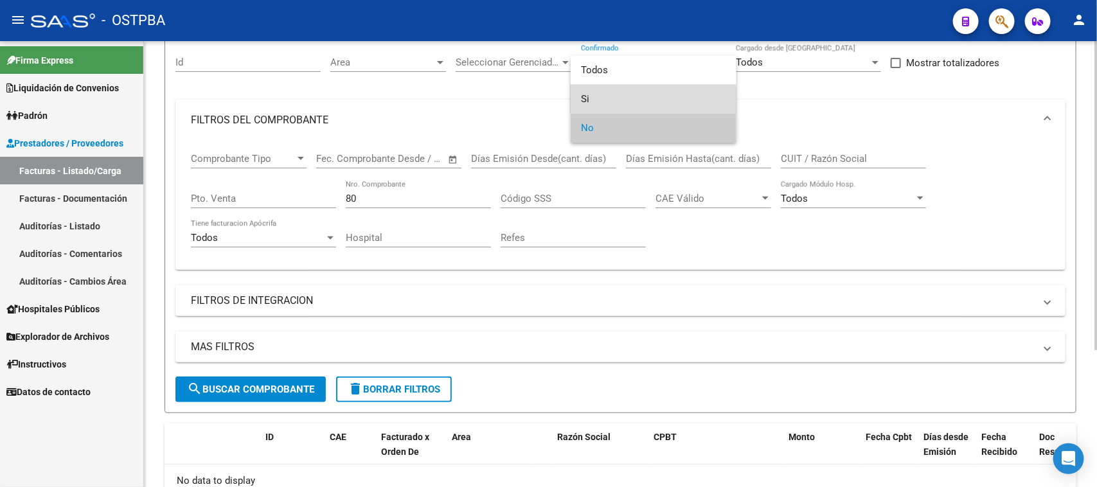
drag, startPoint x: 585, startPoint y: 100, endPoint x: 495, endPoint y: 153, distance: 104.3
click at [583, 100] on span "Si" at bounding box center [653, 99] width 145 height 29
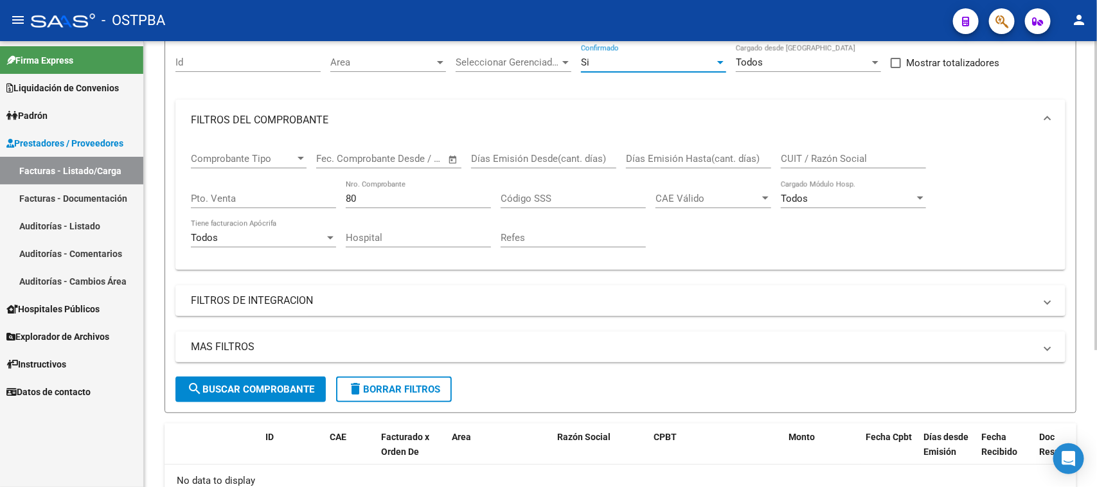
click at [210, 393] on button "search Buscar Comprobante" at bounding box center [250, 390] width 150 height 26
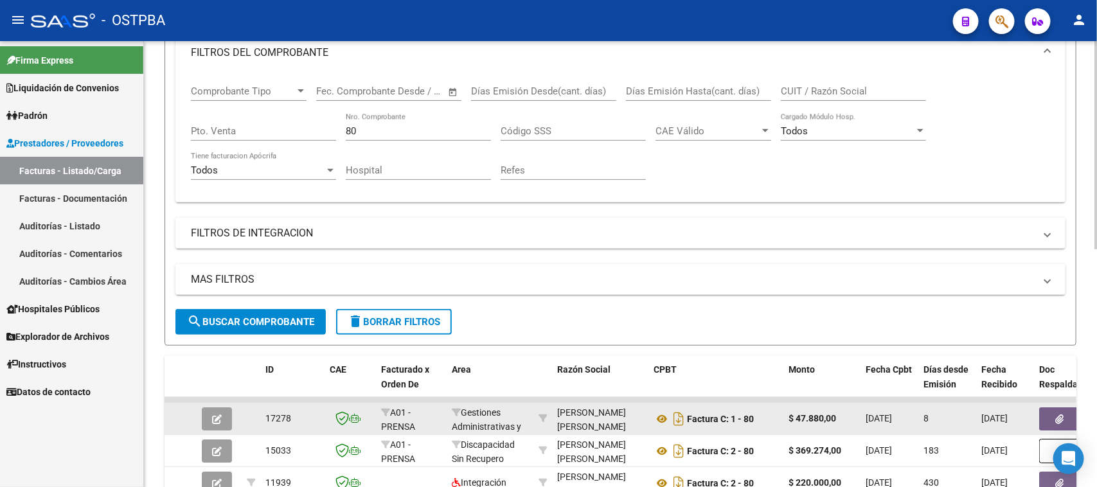
scroll to position [199, 0]
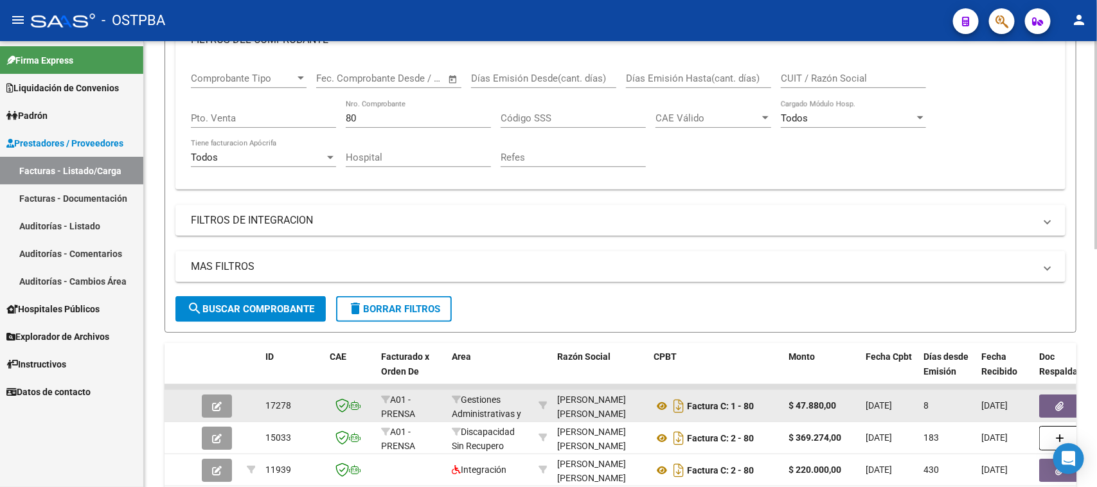
click at [1054, 403] on button "button" at bounding box center [1059, 406] width 41 height 23
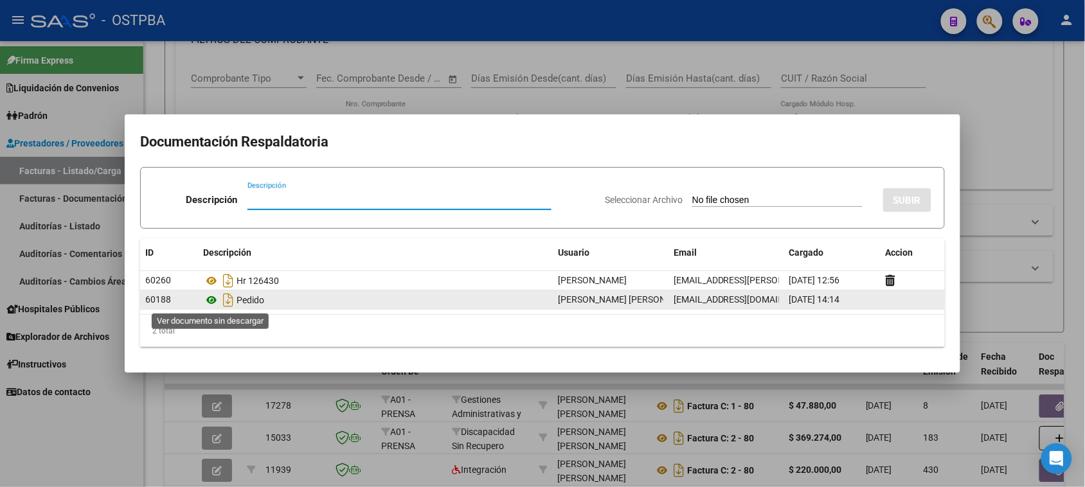
click at [213, 297] on icon at bounding box center [211, 299] width 17 height 15
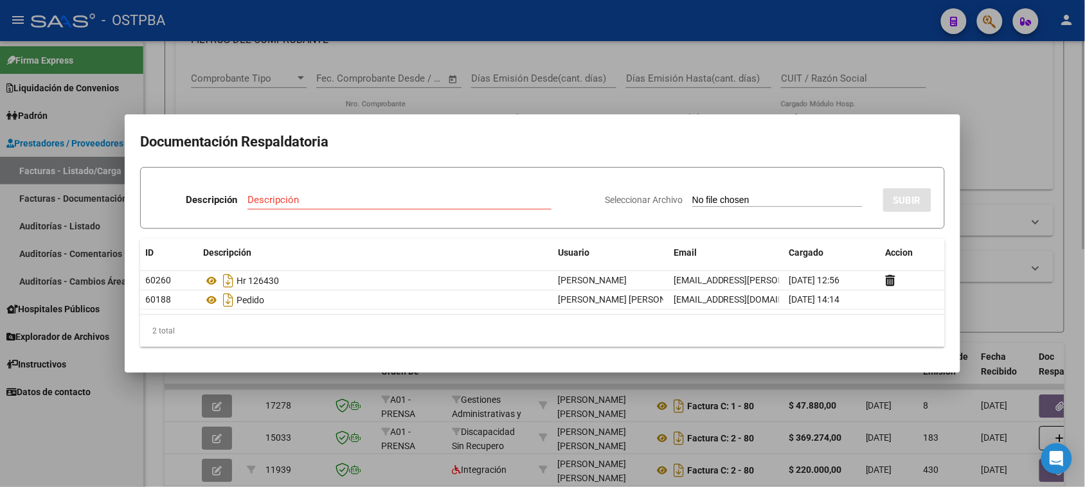
drag, startPoint x: 132, startPoint y: 411, endPoint x: 190, endPoint y: 326, distance: 103.5
click at [129, 406] on div at bounding box center [542, 243] width 1085 height 487
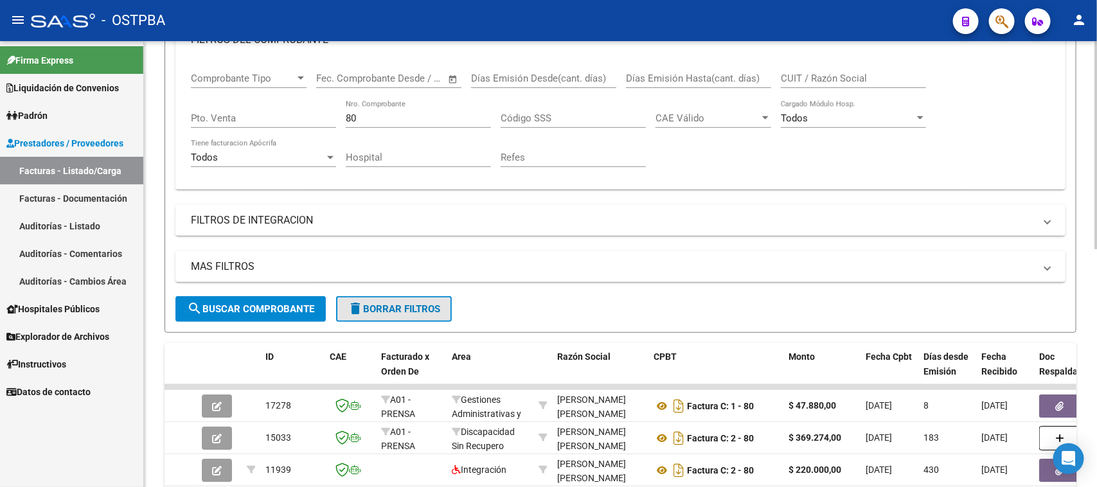
click at [362, 301] on mat-icon "delete" at bounding box center [355, 308] width 15 height 15
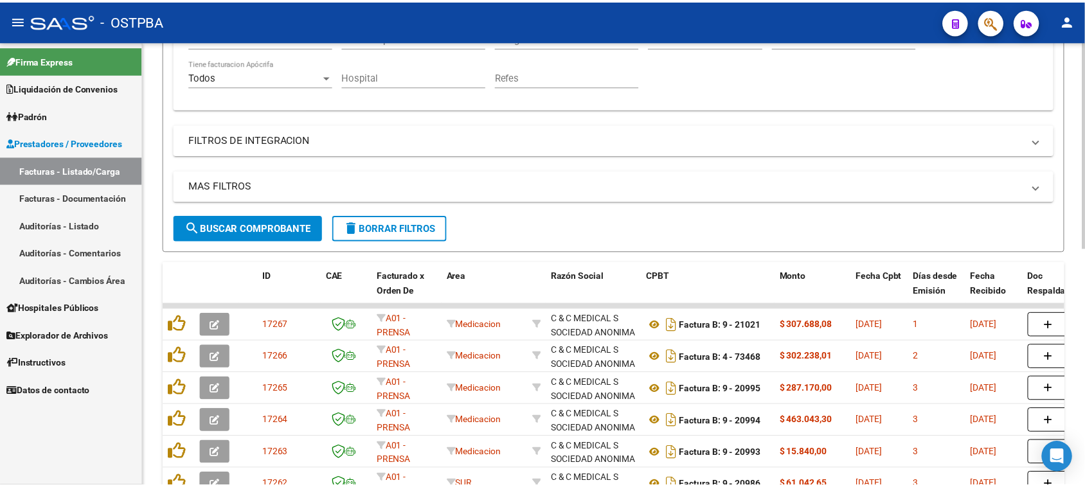
scroll to position [0, 0]
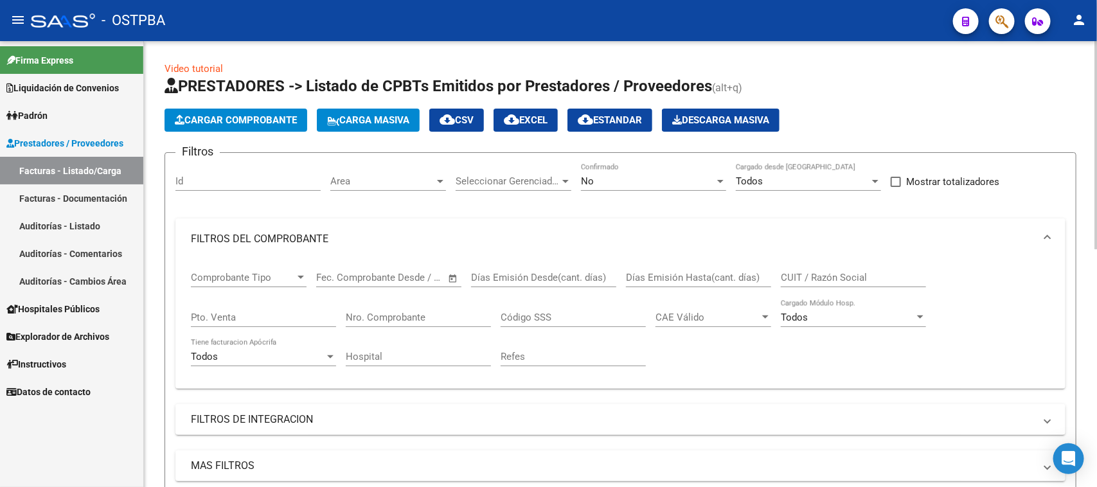
click at [226, 120] on span "Cargar Comprobante" at bounding box center [236, 120] width 122 height 12
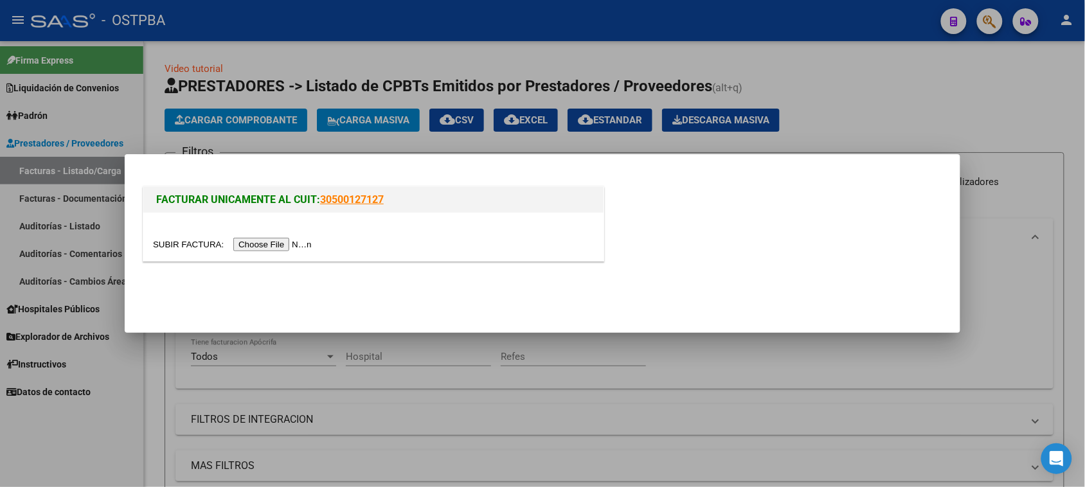
click at [255, 243] on input "file" at bounding box center [234, 244] width 163 height 13
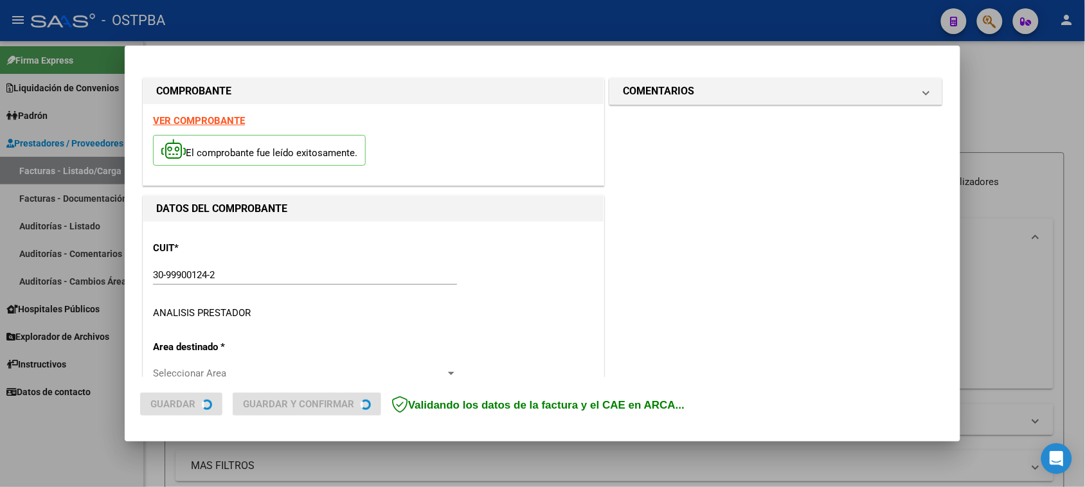
type input "[DATE]"
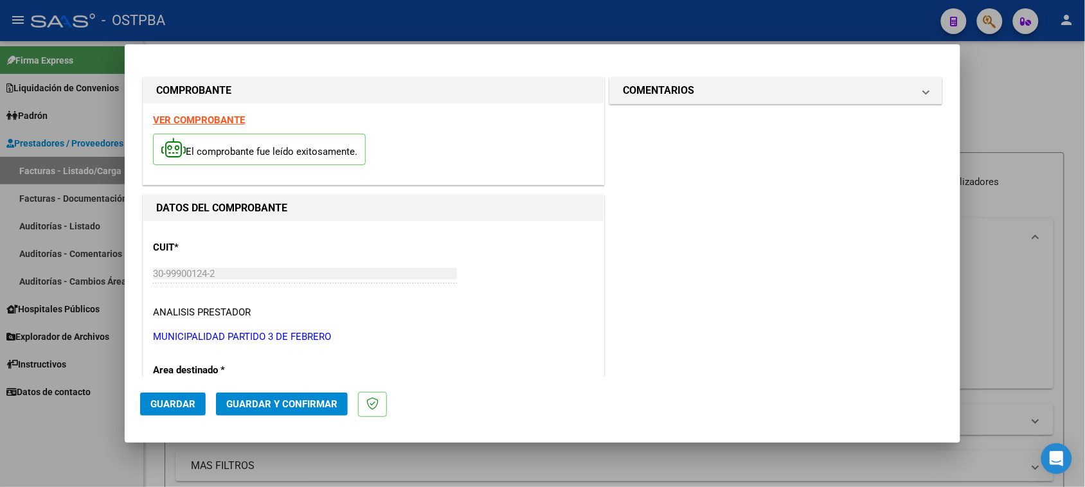
click at [209, 122] on strong "VER COMPROBANTE" at bounding box center [199, 120] width 92 height 12
click at [647, 95] on h1 "COMENTARIOS" at bounding box center [658, 90] width 71 height 15
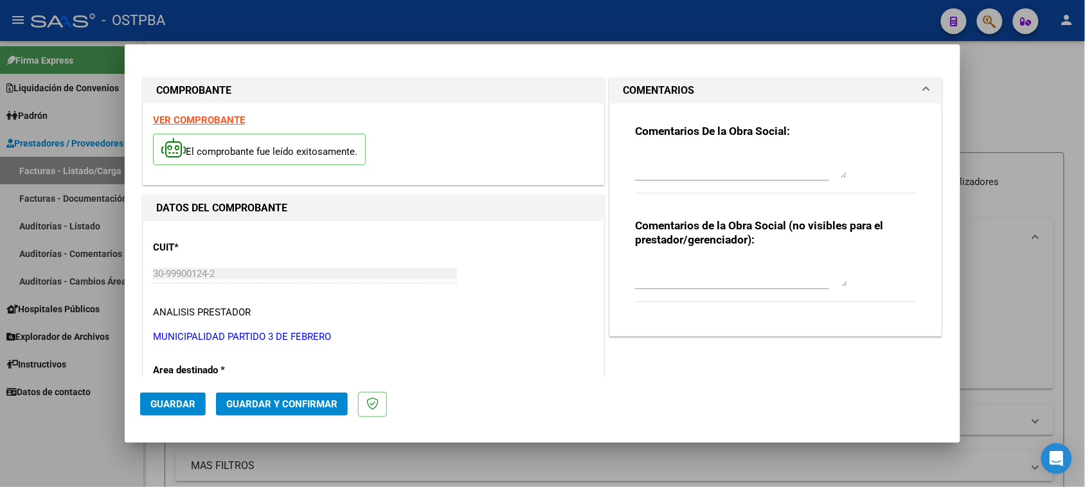
click at [646, 165] on textarea at bounding box center [741, 165] width 212 height 26
type textarea "HR 126432"
click at [164, 409] on span "Guardar" at bounding box center [172, 404] width 45 height 12
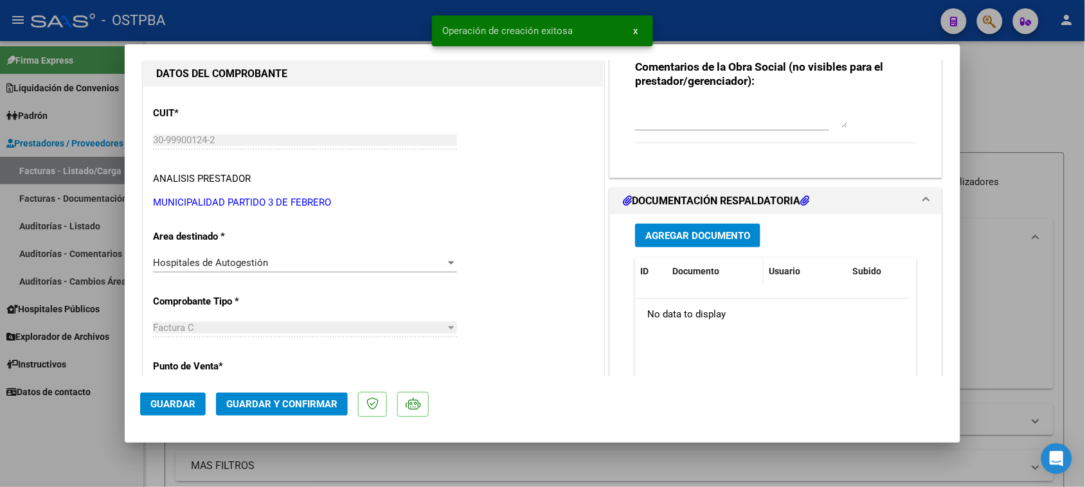
scroll to position [161, 0]
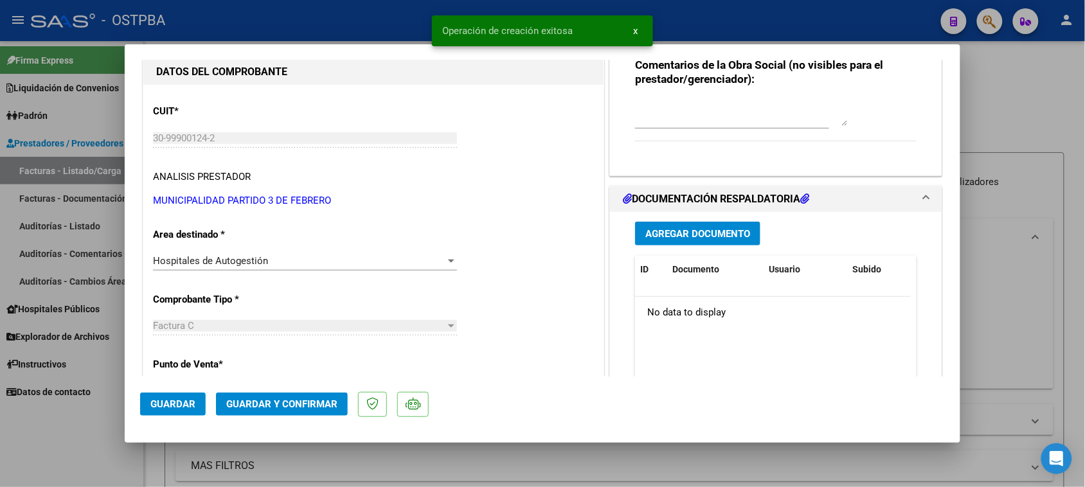
click at [714, 231] on span "Agregar Documento" at bounding box center [697, 234] width 105 height 12
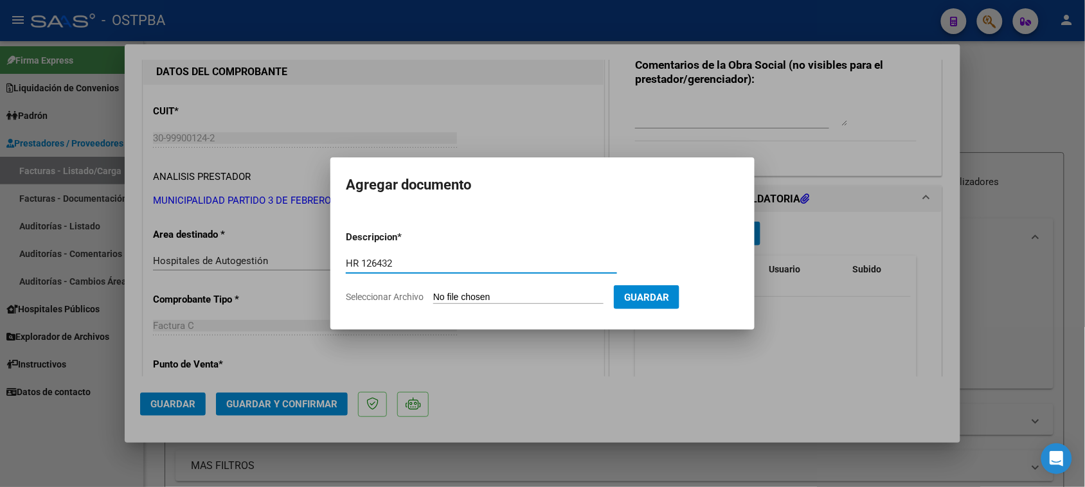
type input "HR 126432"
click at [433, 292] on input "Seleccionar Archivo" at bounding box center [518, 298] width 170 height 12
type input "C:\fakepath\HR 126432.pdf"
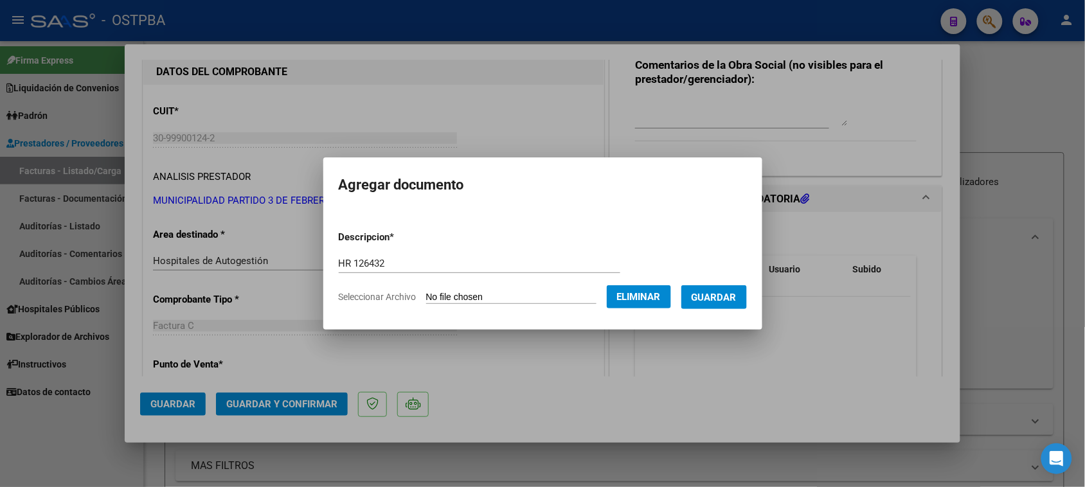
click at [702, 297] on button "Guardar" at bounding box center [714, 297] width 66 height 24
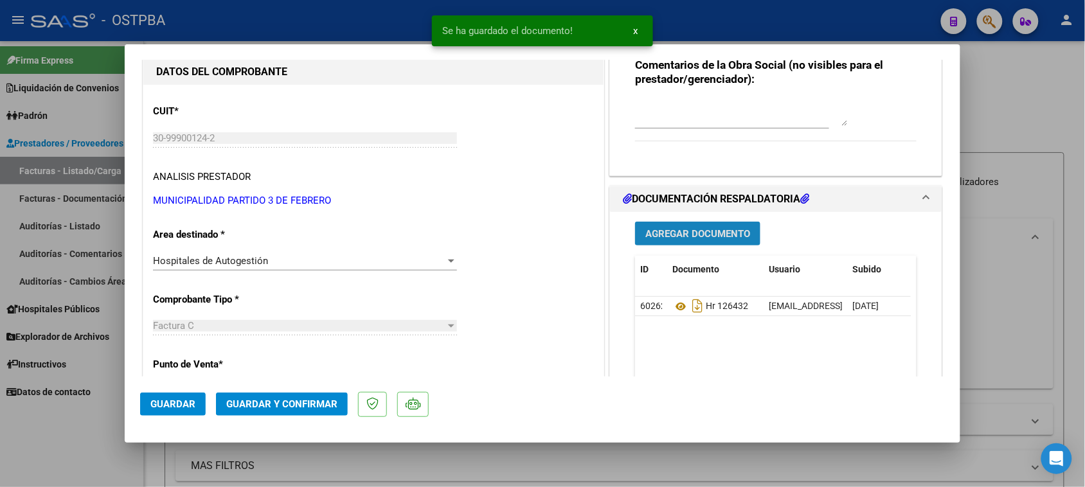
click at [663, 235] on span "Agregar Documento" at bounding box center [697, 234] width 105 height 12
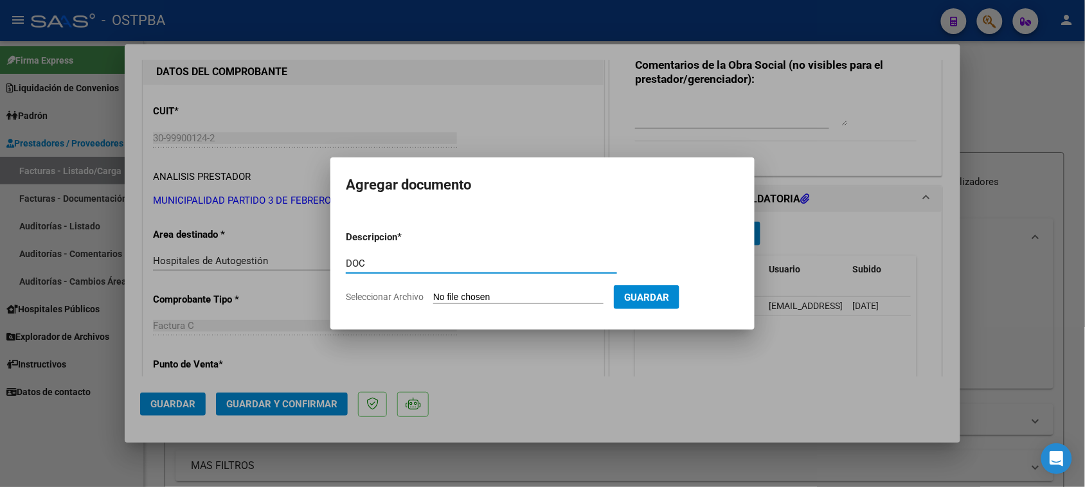
type input "DOC"
click at [433, 292] on input "Seleccionar Archivo" at bounding box center [518, 298] width 170 height 12
type input "C:\fakepath\DOC 2042.zip"
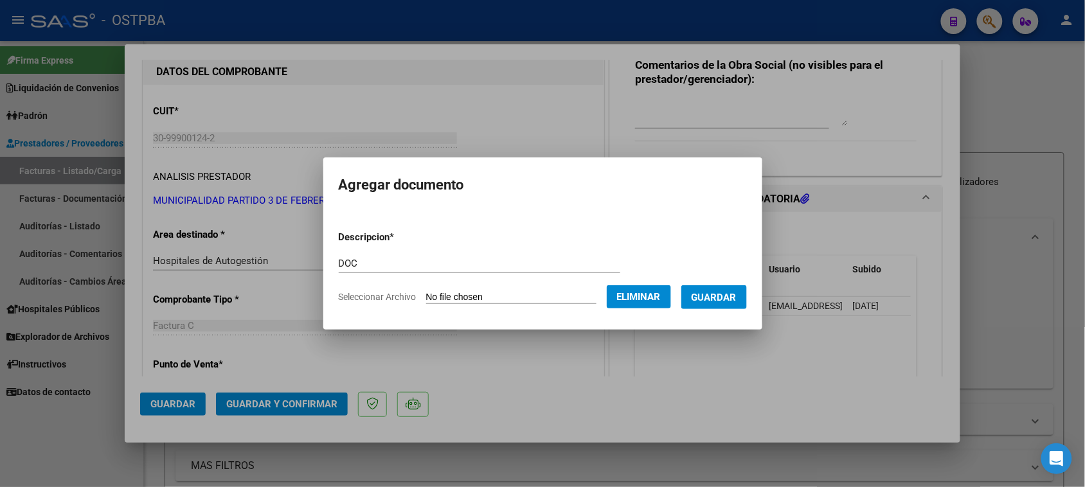
click at [704, 302] on button "Guardar" at bounding box center [714, 297] width 66 height 24
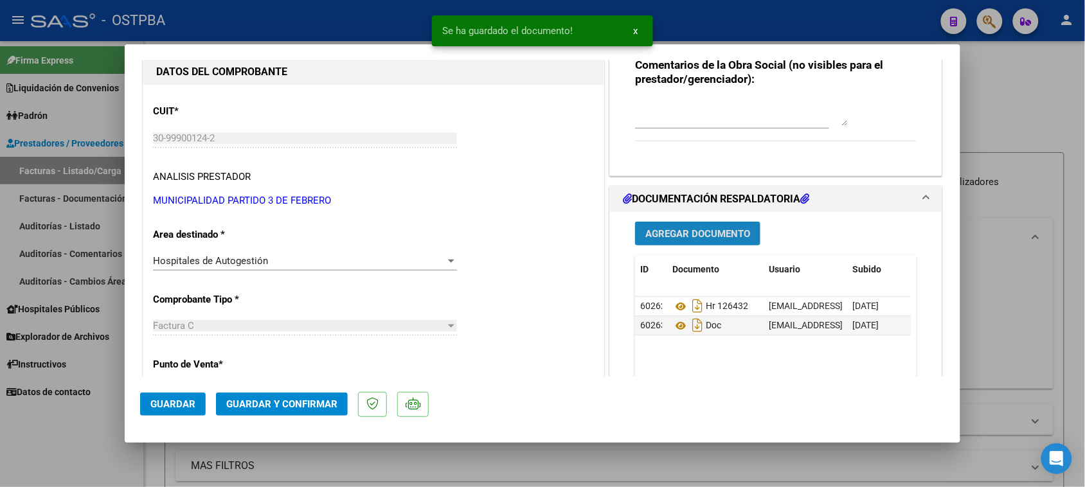
click at [680, 236] on span "Agregar Documento" at bounding box center [697, 234] width 105 height 12
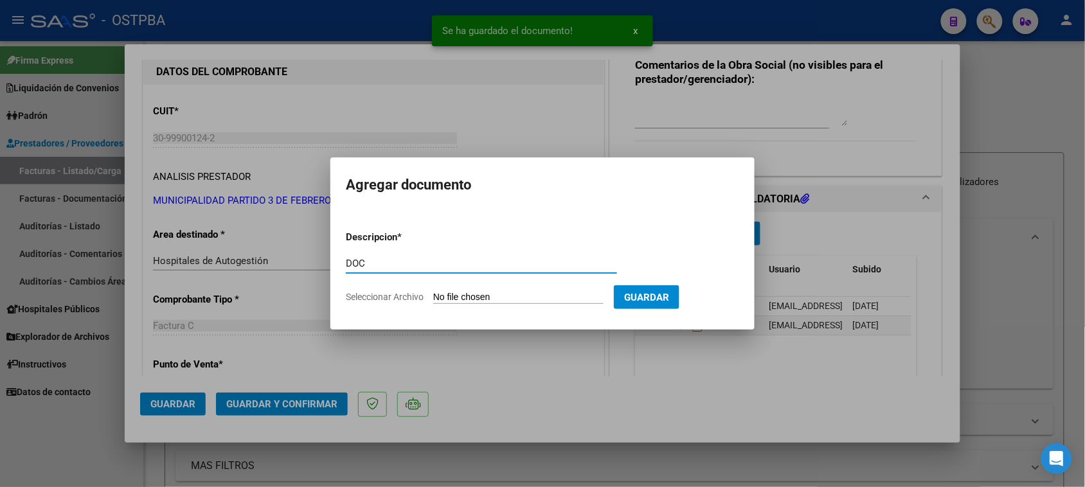
type input "DOC"
click at [433, 292] on input "Seleccionar Archivo" at bounding box center [518, 298] width 170 height 12
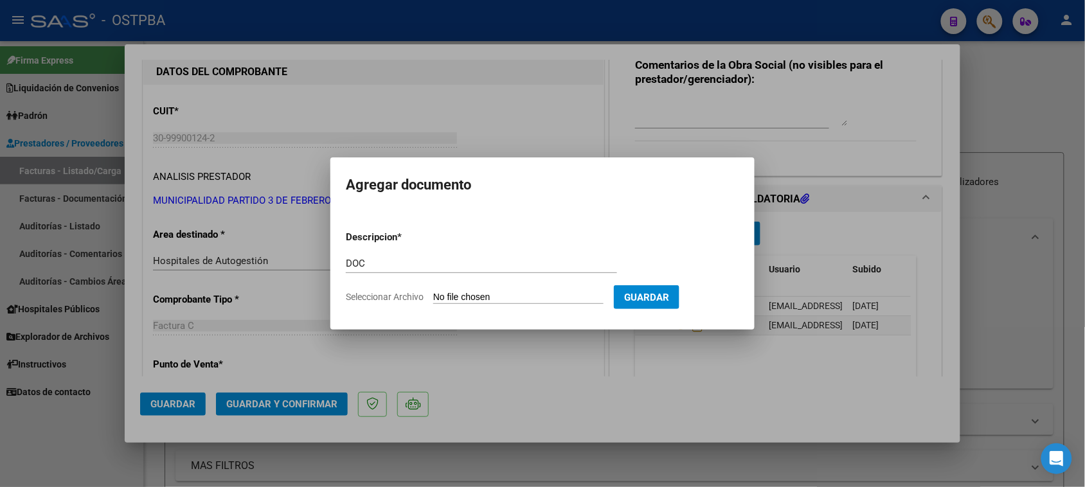
type input "C:\fakepath\14-2042.xlsx"
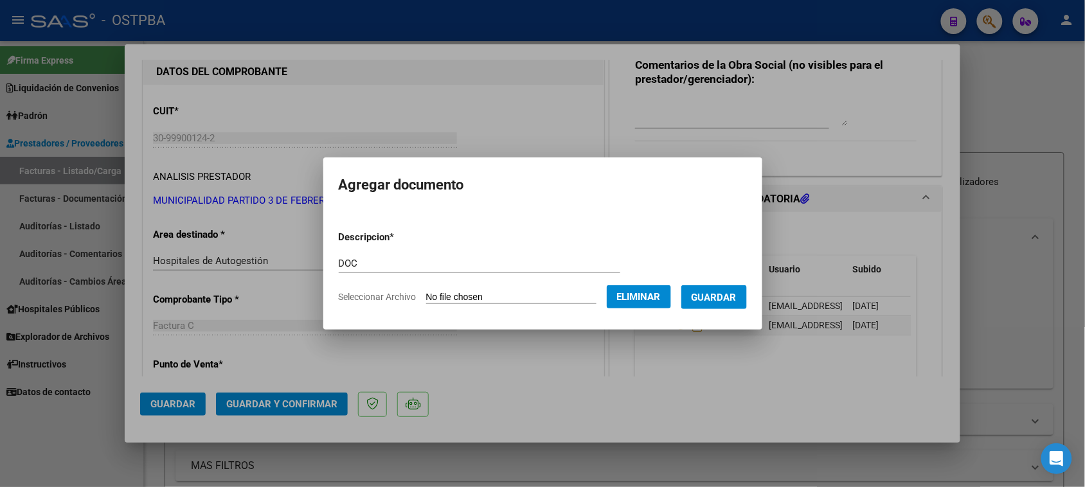
click at [731, 301] on span "Guardar" at bounding box center [713, 298] width 45 height 12
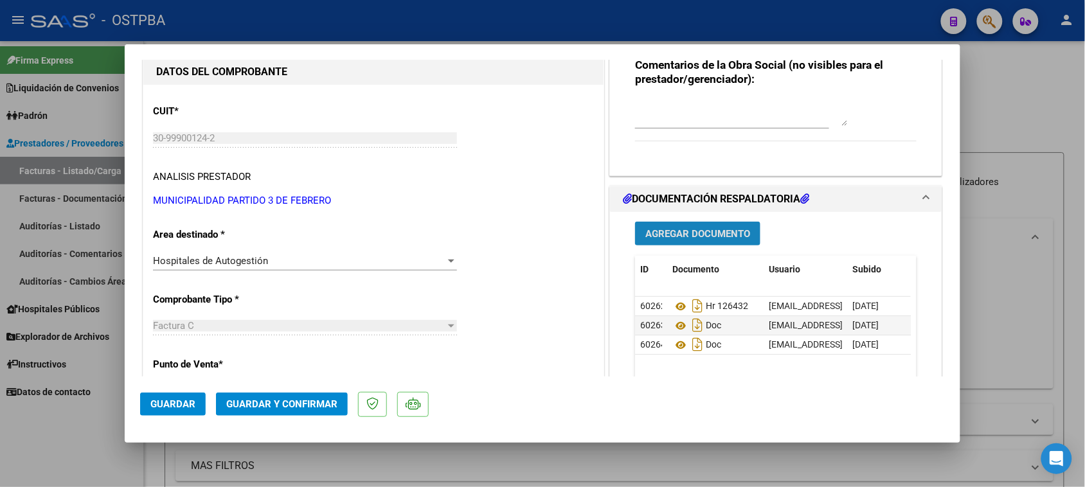
click at [689, 233] on span "Agregar Documento" at bounding box center [697, 234] width 105 height 12
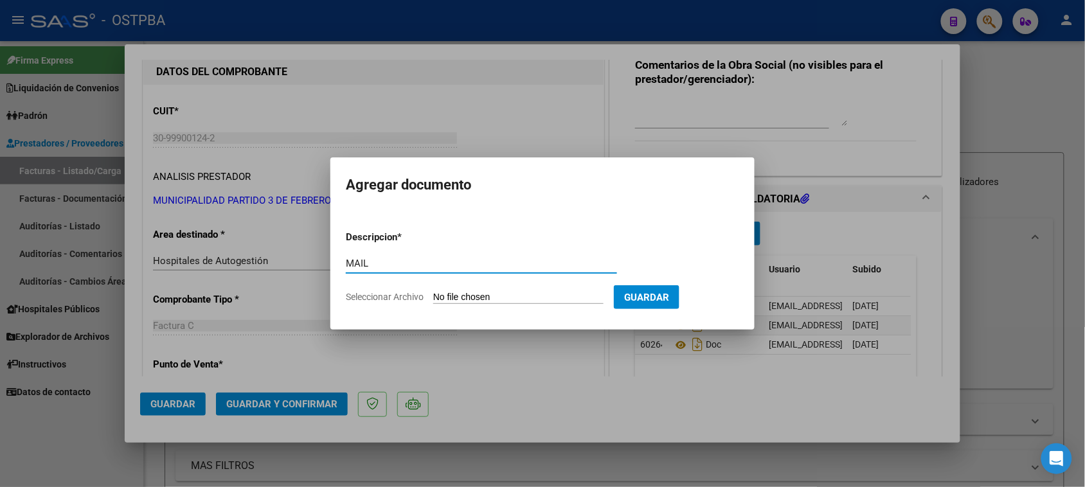
type input "MAIL"
click at [433, 292] on input "Seleccionar Archivo" at bounding box center [518, 298] width 170 height 12
type input "C:\fakepath\Gmail - Fwd_ FACTURACIÓN [PERSON_NAME] 2025 M3F.pdf"
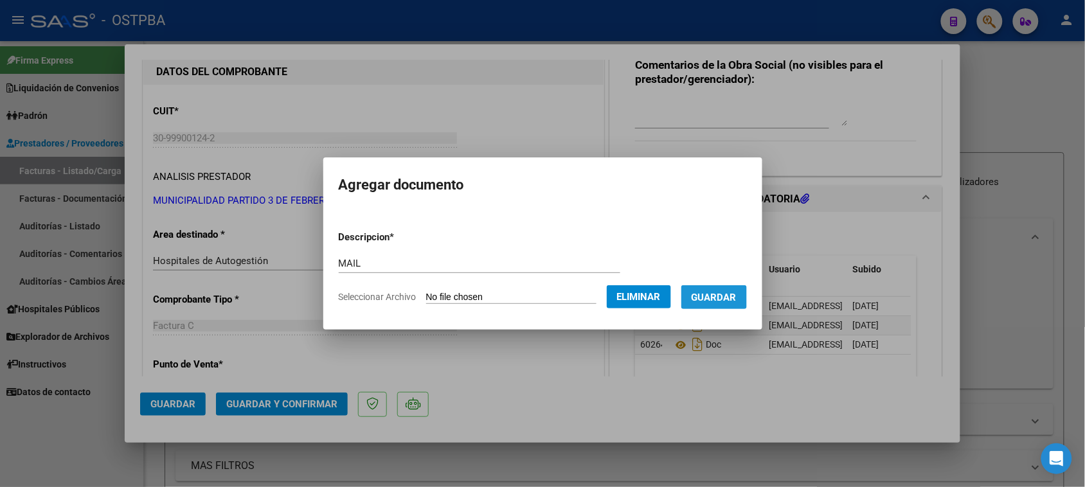
click at [723, 300] on span "Guardar" at bounding box center [713, 298] width 45 height 12
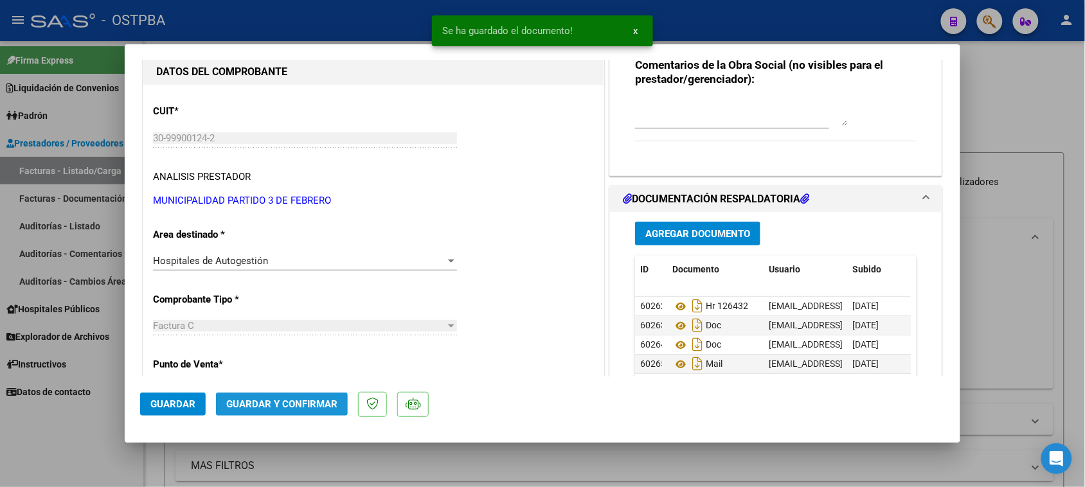
click at [314, 408] on span "Guardar y Confirmar" at bounding box center [281, 404] width 111 height 12
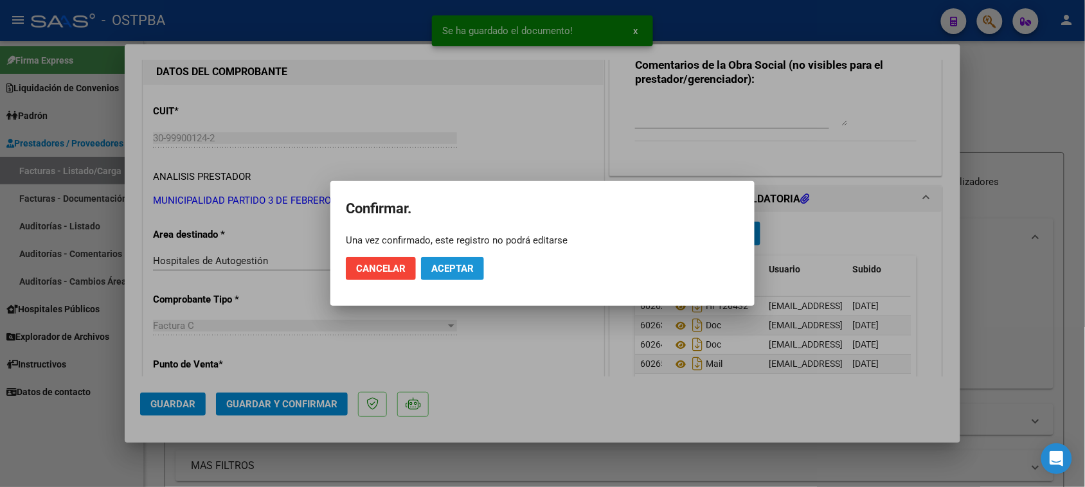
click at [450, 268] on span "Aceptar" at bounding box center [452, 269] width 42 height 12
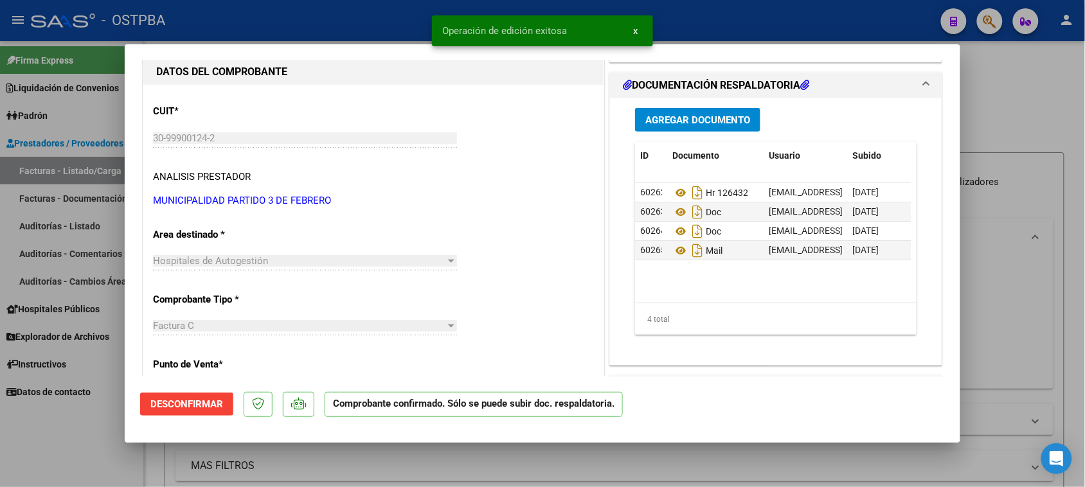
scroll to position [0, 0]
